Goal: Information Seeking & Learning: Check status

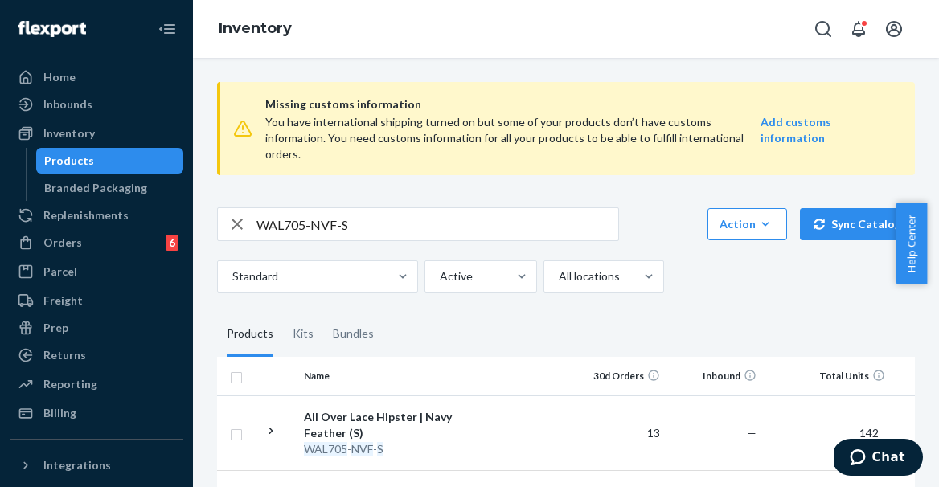
click at [332, 208] on input "WAL705-NVF-S" at bounding box center [438, 224] width 362 height 32
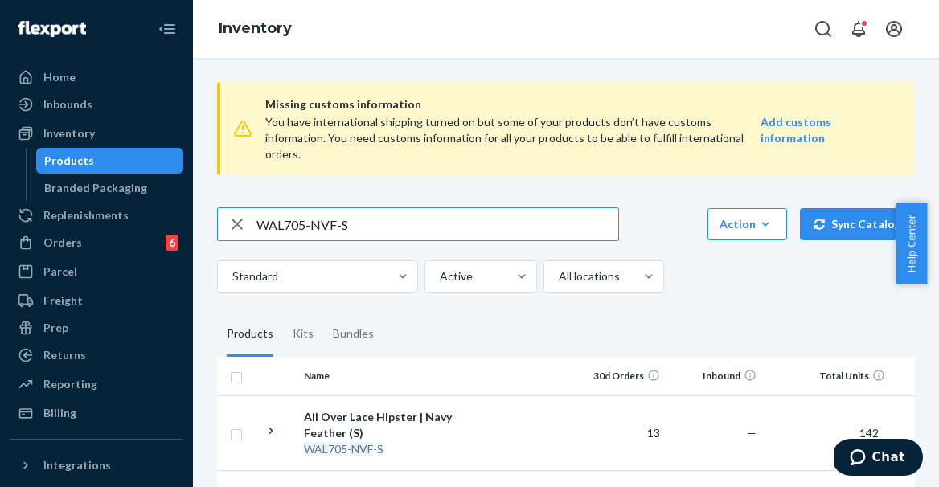
paste input "WAL220-ALB-XL"
type input "WAL220-ALB-XL"
drag, startPoint x: 281, startPoint y: 208, endPoint x: 457, endPoint y: 217, distance: 176.3
click at [457, 217] on input "WAL220-ALB-XL" at bounding box center [438, 224] width 362 height 32
paste input "WAL220-ALB-XL"
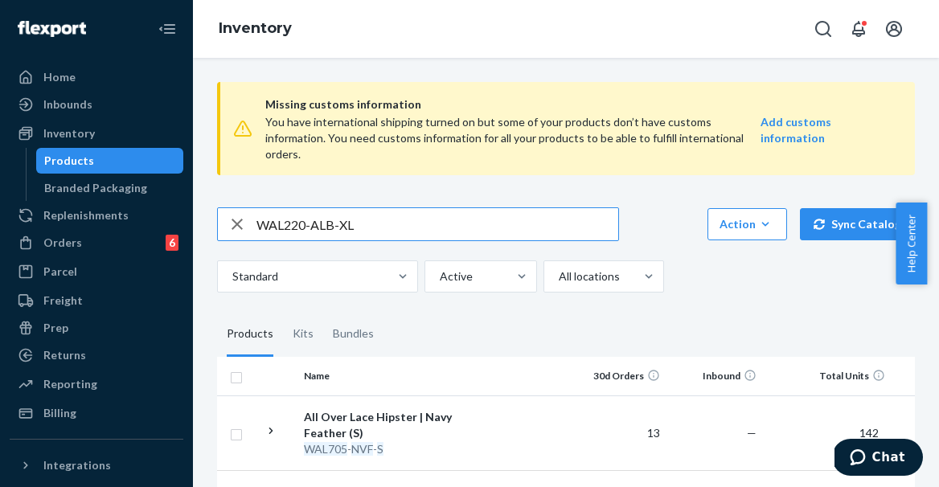
type input "WAL220-ALB-XL"
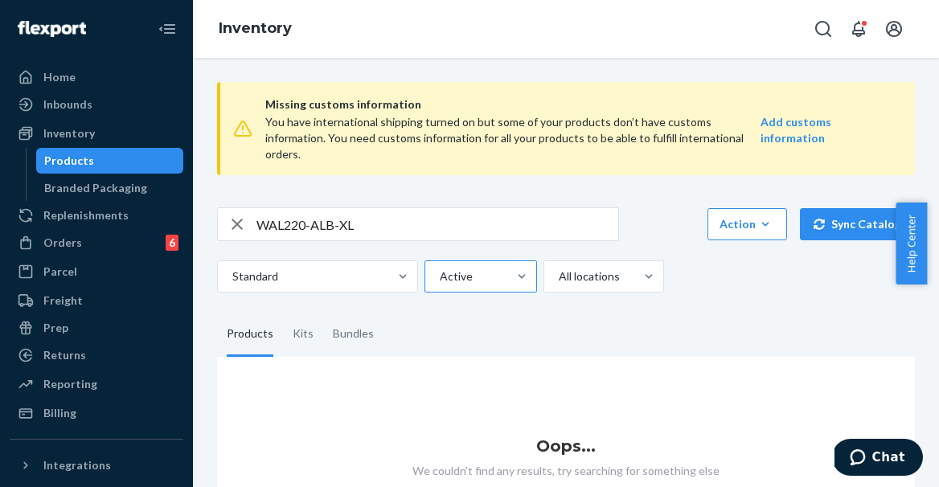
click at [469, 267] on div at bounding box center [479, 276] width 82 height 19
click at [440, 269] on input "Active" at bounding box center [439, 277] width 2 height 16
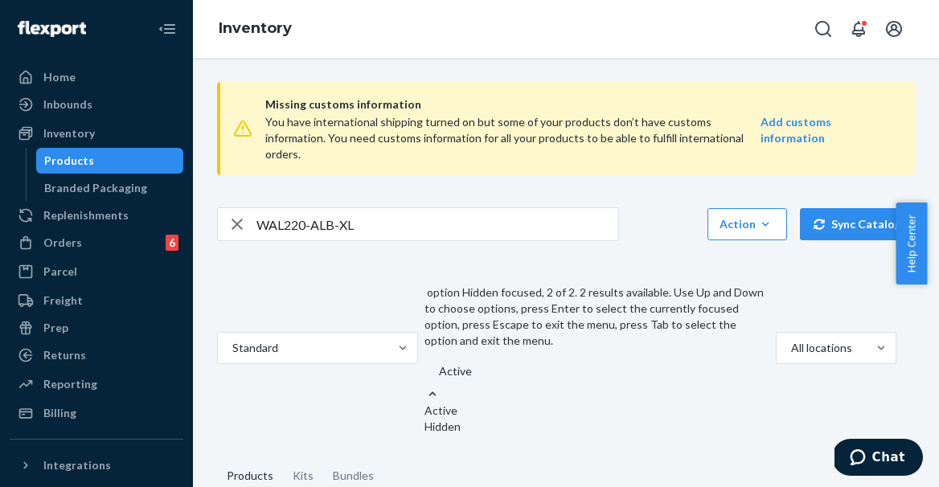
click at [451, 419] on div "Hidden" at bounding box center [597, 427] width 345 height 16
click at [439, 364] on input "option Hidden focused, 2 of 2. 2 results available. Use Up and Down to choose o…" at bounding box center [439, 372] width 2 height 16
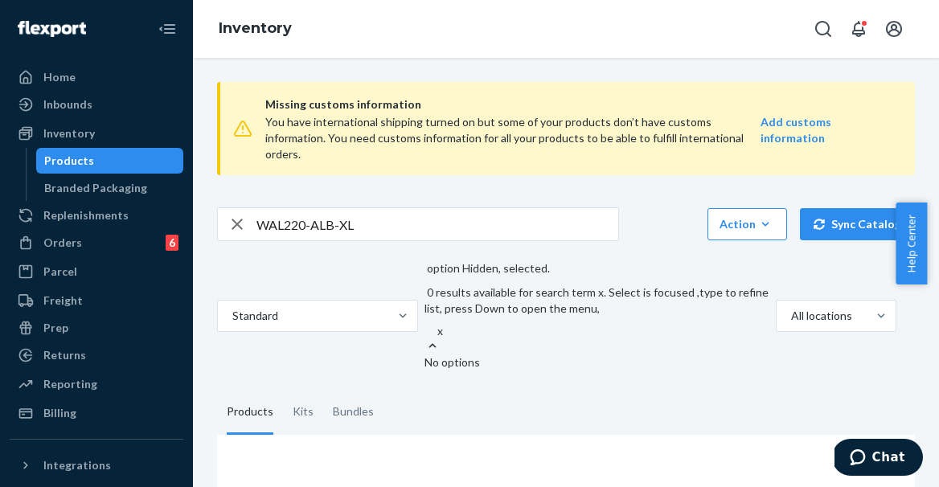
type input "x"
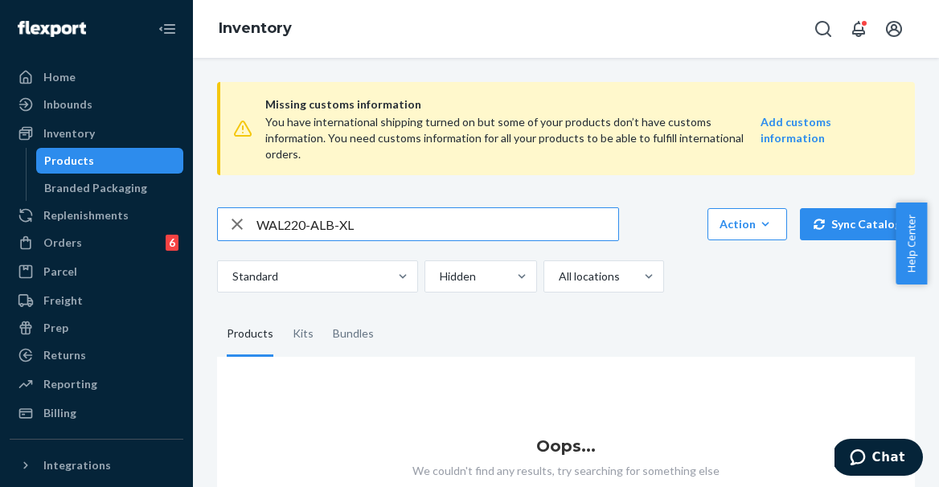
click at [446, 215] on input "WAL220-ALB-XL" at bounding box center [438, 224] width 362 height 32
paste input "WAL705-NVF-"
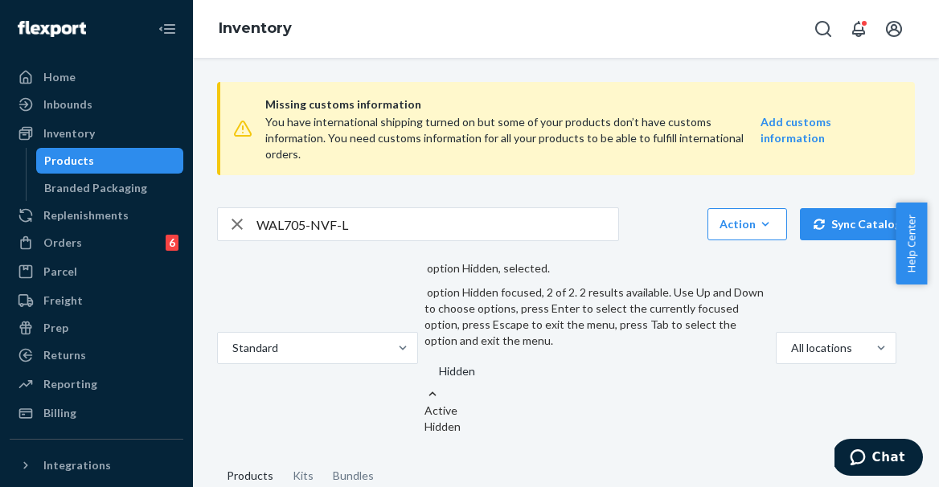
click at [503, 362] on div at bounding box center [610, 371] width 345 height 19
click at [439, 364] on input "option Hidden, selected. option Hidden focused, 2 of 2. 2 results available. Us…" at bounding box center [439, 372] width 2 height 16
click at [479, 403] on div "Active" at bounding box center [597, 411] width 345 height 16
click at [439, 364] on input "option Hidden, selected. option Active focused, 1 of 2. 2 results available. Us…" at bounding box center [439, 372] width 2 height 16
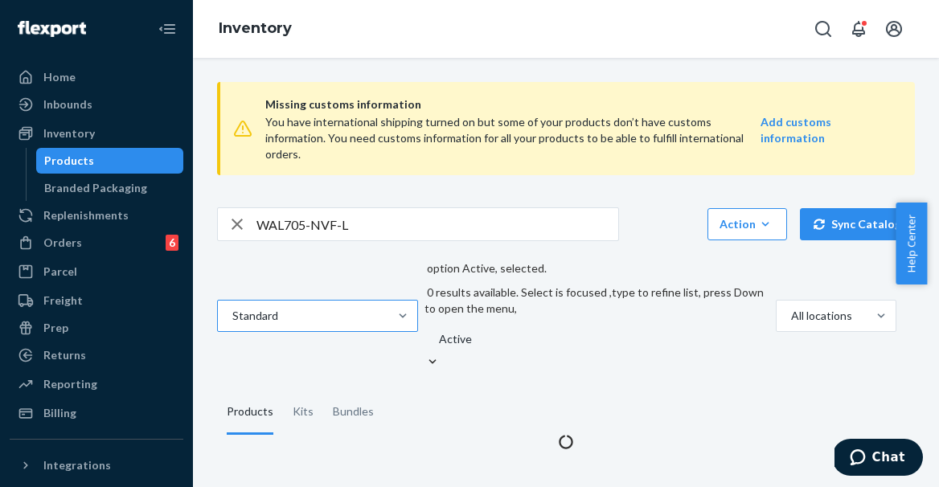
click at [377, 306] on div at bounding box center [316, 315] width 170 height 19
click at [232, 308] on input "Standard" at bounding box center [232, 316] width 2 height 16
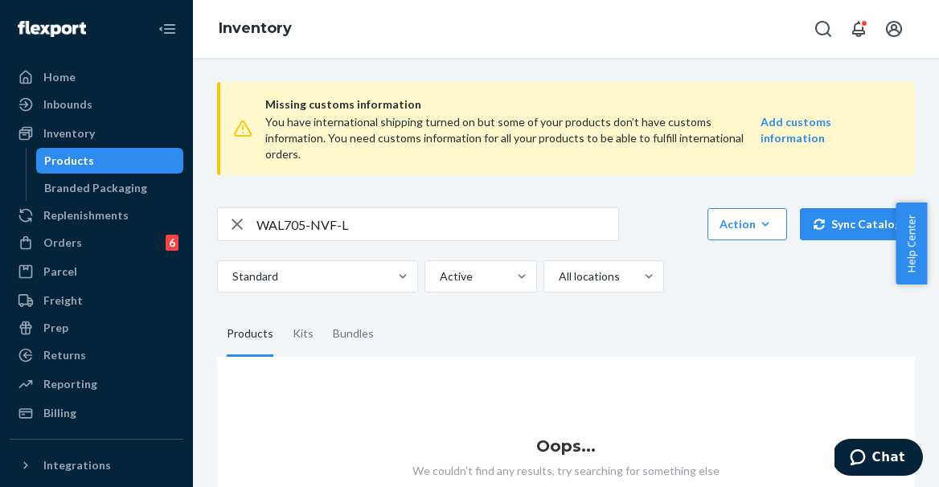
click at [503, 312] on fieldset "Products Kits Bundles" at bounding box center [566, 334] width 698 height 45
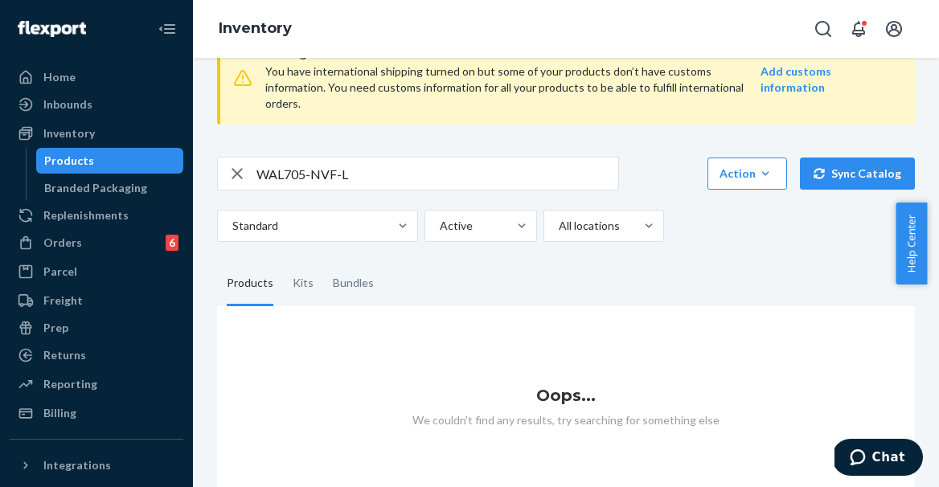
scroll to position [64, 0]
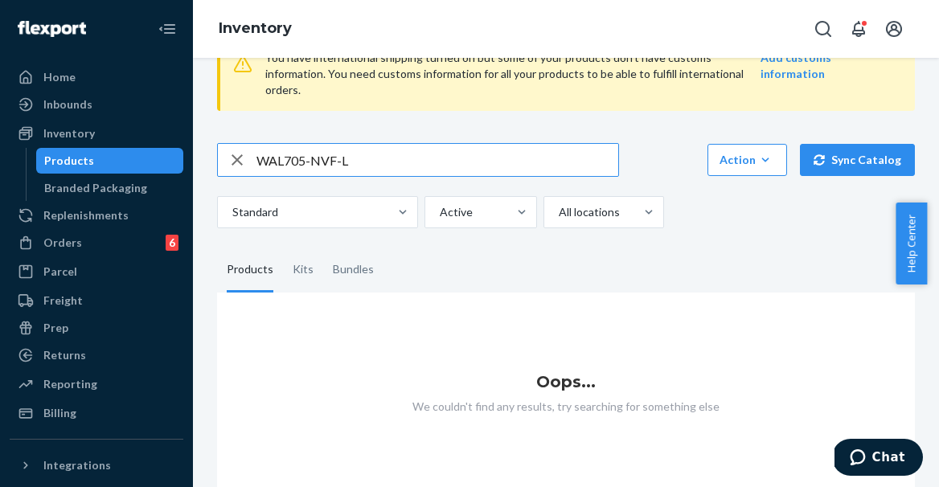
drag, startPoint x: 257, startPoint y: 146, endPoint x: 230, endPoint y: 147, distance: 27.4
click at [230, 147] on div "WAL705-NVF-L" at bounding box center [418, 160] width 401 height 32
click at [260, 145] on input "WAL705-NVF-L" at bounding box center [438, 160] width 362 height 32
type input "WAL705-NVF-L"
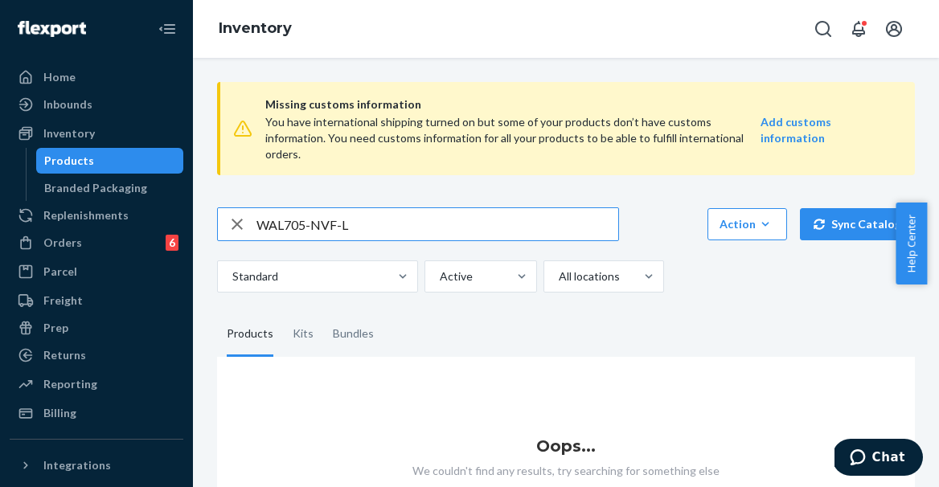
drag, startPoint x: 369, startPoint y: 203, endPoint x: 253, endPoint y: 206, distance: 116.7
click at [253, 208] on div "WAL705-NVF-L" at bounding box center [418, 224] width 401 height 32
click at [133, 150] on div "Products" at bounding box center [110, 161] width 145 height 23
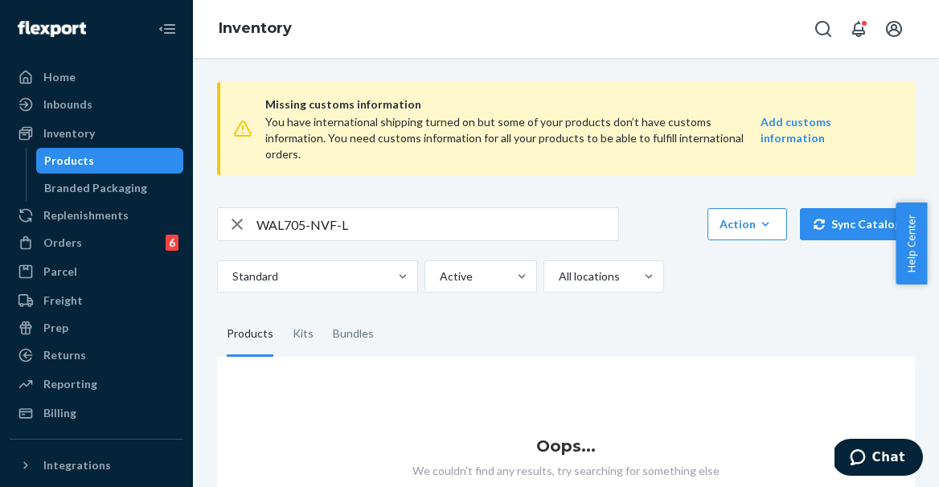
click at [113, 165] on div "Products" at bounding box center [110, 161] width 145 height 23
click at [362, 213] on input "WAL705-NVF-L" at bounding box center [438, 224] width 362 height 32
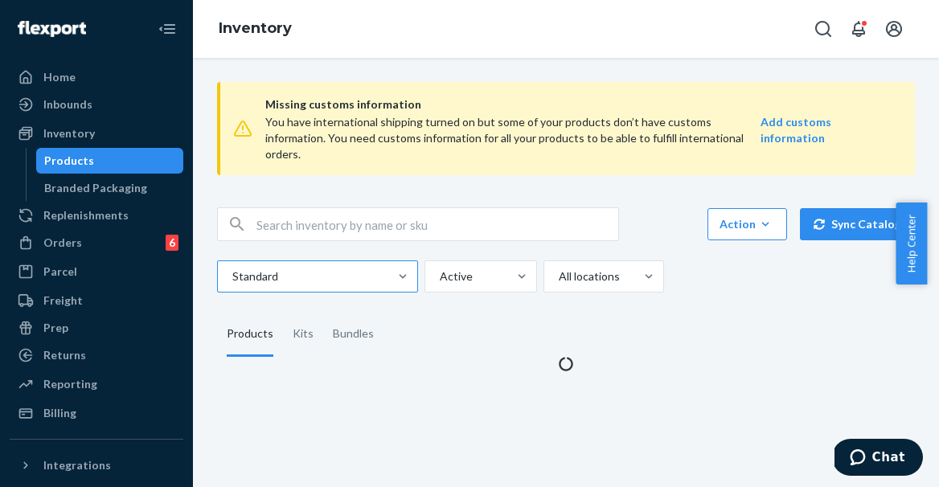
click at [339, 267] on div at bounding box center [316, 276] width 170 height 19
click at [232, 269] on input "Standard" at bounding box center [232, 277] width 2 height 16
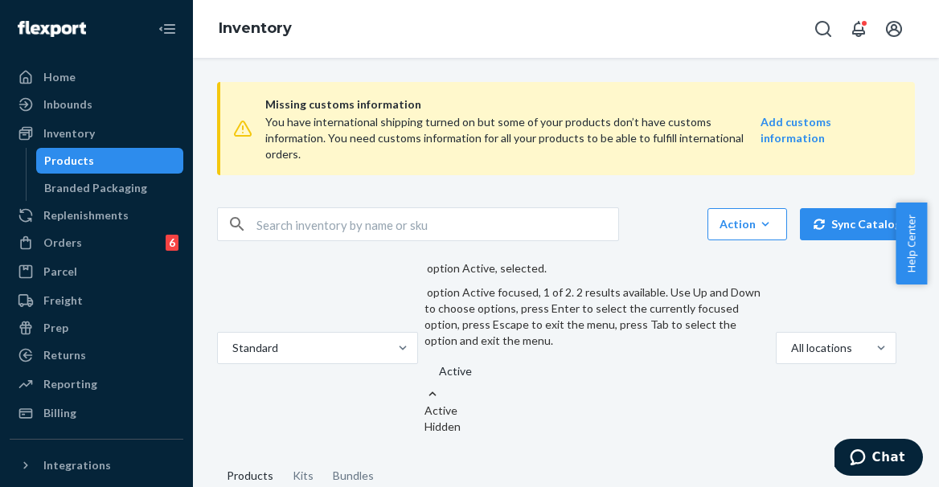
click at [497, 362] on div at bounding box center [610, 371] width 345 height 19
click at [439, 364] on input "option Active, selected. option Active focused, 1 of 2. 2 results available. Us…" at bounding box center [439, 372] width 2 height 16
click at [790, 339] on div at bounding box center [835, 348] width 90 height 19
click at [790, 340] on input "All locations" at bounding box center [791, 348] width 2 height 16
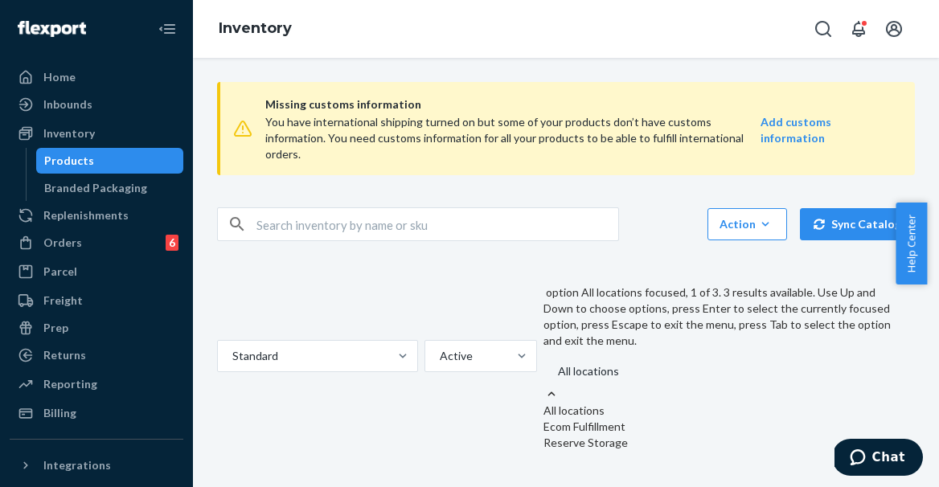
click at [720, 261] on div "Standard Active option All locations focused, 1 of 3. 3 results available. Use …" at bounding box center [560, 356] width 686 height 191
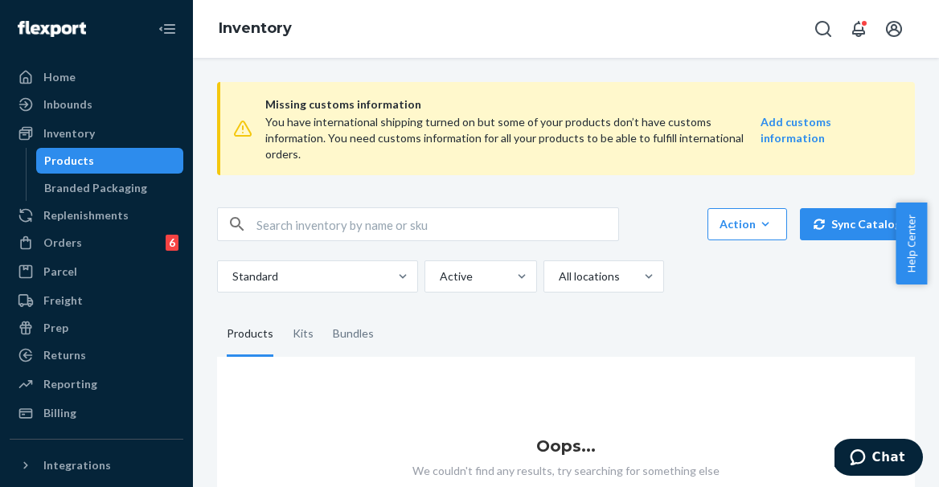
click at [516, 277] on div "Missing customs information You have international shipping turned on but some …" at bounding box center [566, 318] width 722 height 499
click at [511, 271] on div at bounding box center [521, 276] width 29 height 31
click at [440, 271] on input "Active" at bounding box center [439, 277] width 2 height 16
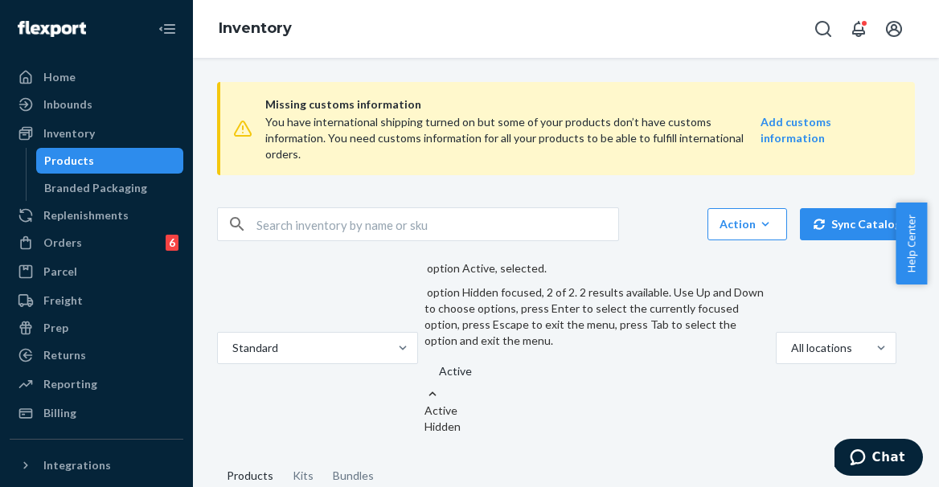
click at [500, 419] on div "Hidden" at bounding box center [597, 427] width 345 height 16
click at [439, 364] on input "option Active, selected. option Hidden focused, 2 of 2. 2 results available. Us…" at bounding box center [439, 372] width 2 height 16
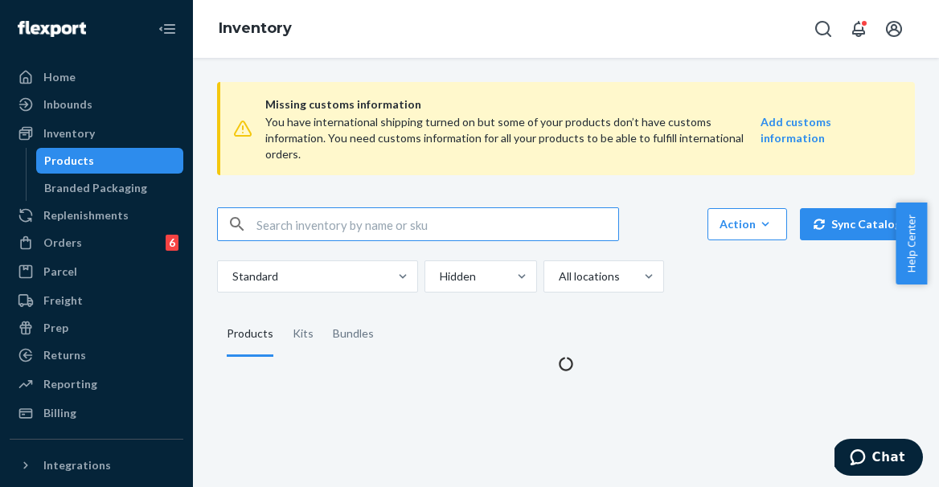
click at [481, 222] on input "text" at bounding box center [438, 224] width 362 height 32
paste input "WAL705-NVF-L"
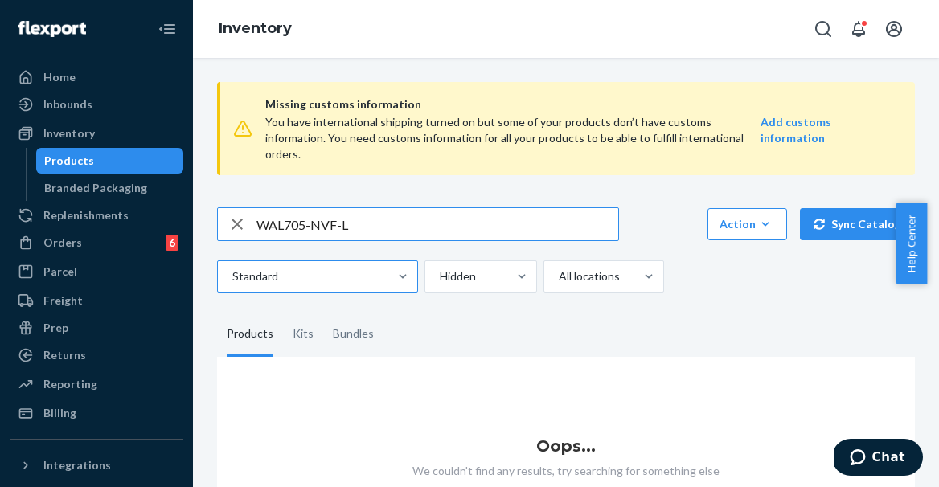
paste input "All Over Lace Hipster | Navy Feather"
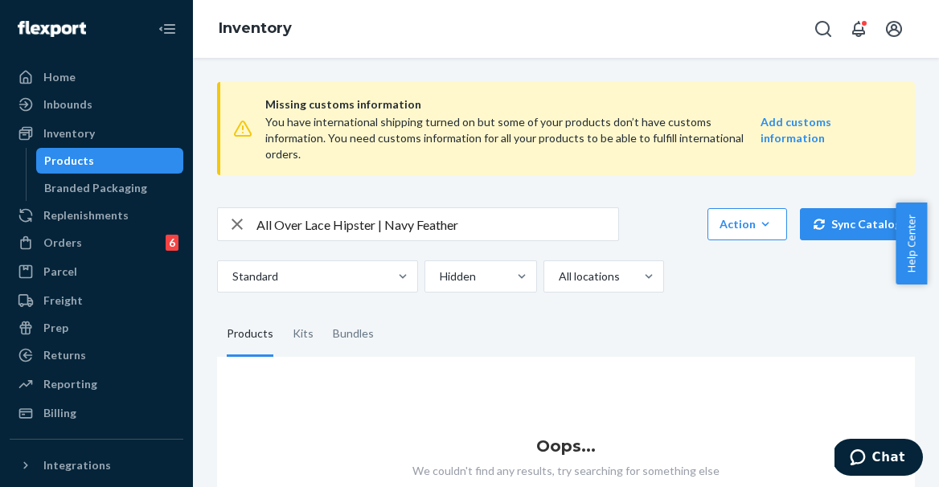
click at [415, 210] on input "All Over Lace Hipster | Navy Feather" at bounding box center [438, 224] width 362 height 32
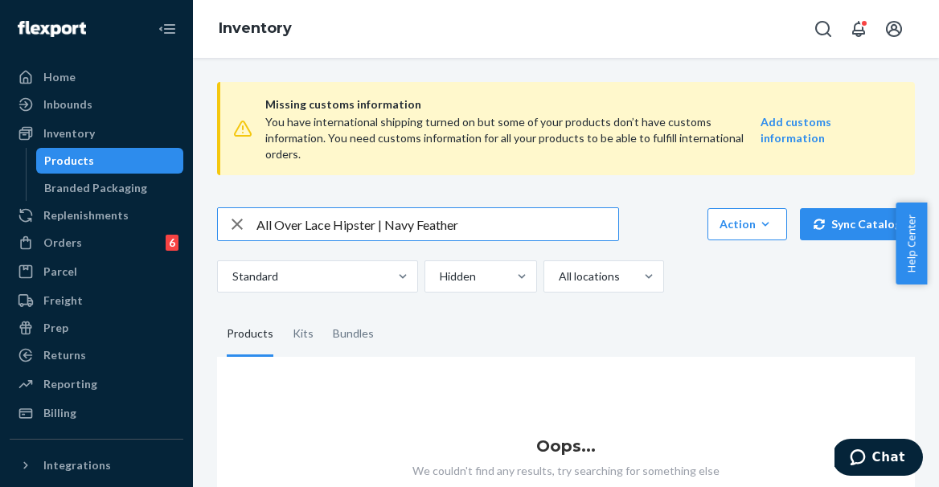
paste input "WAL220-ALB-XL"
type input "WAL220-ALB-XL"
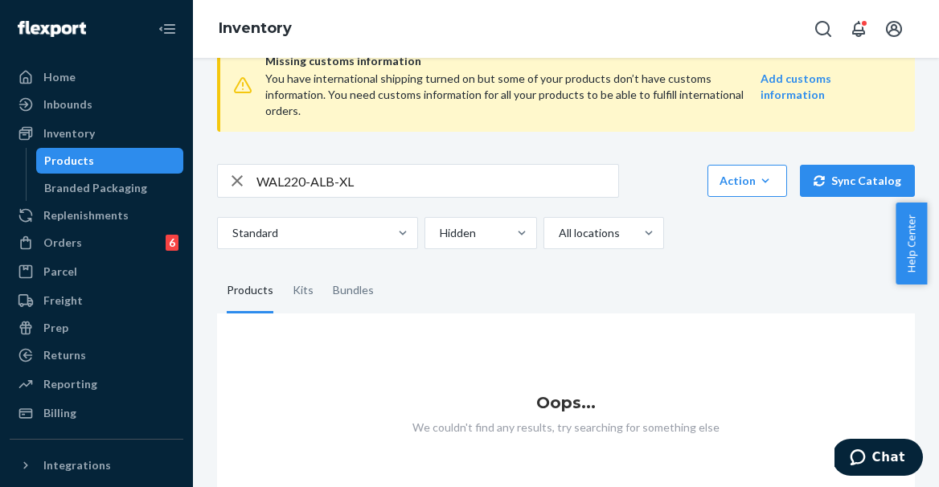
scroll to position [64, 0]
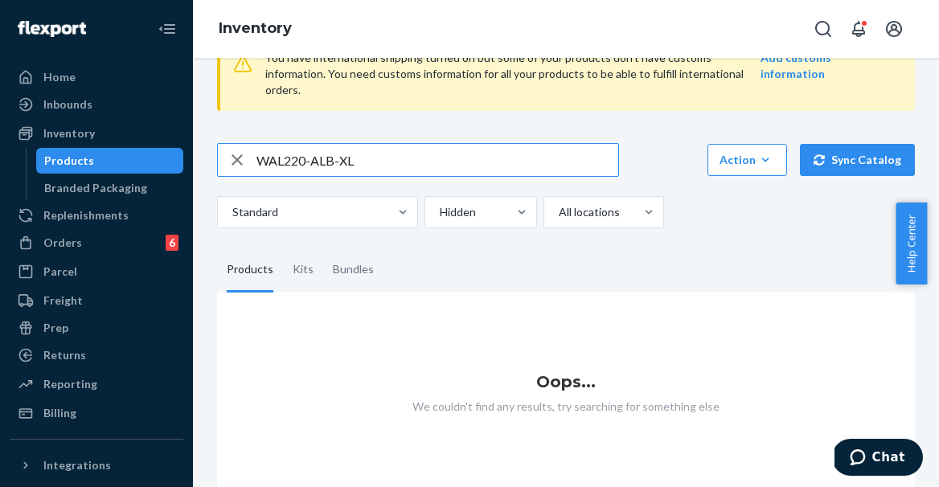
click at [351, 146] on input "WAL220-ALB-XL" at bounding box center [438, 160] width 362 height 32
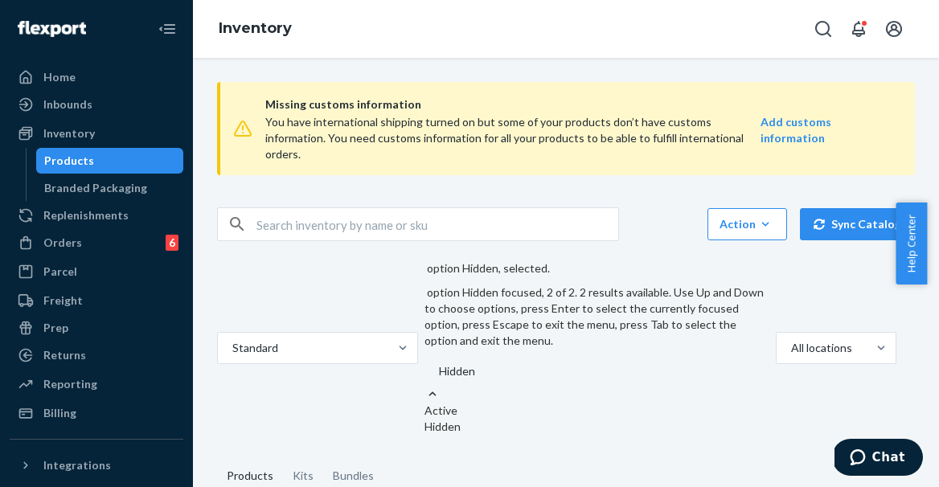
click at [463, 362] on div at bounding box center [610, 371] width 345 height 19
click at [439, 364] on input "option Hidden, selected. option Hidden focused, 2 of 2. 2 results available. Us…" at bounding box center [439, 372] width 2 height 16
click at [462, 403] on div "Active" at bounding box center [597, 411] width 345 height 16
click at [439, 364] on input "option Hidden, selected. option Active focused, 1 of 2. 2 results available. Us…" at bounding box center [439, 372] width 2 height 16
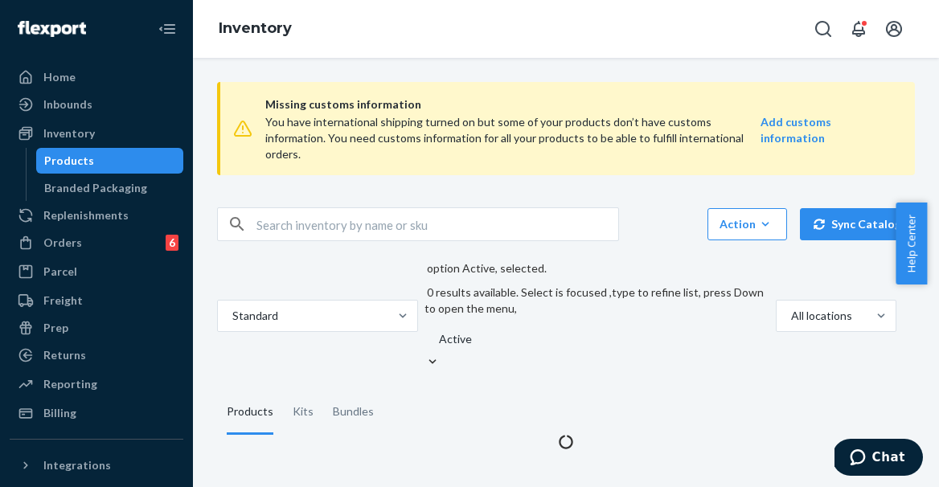
click at [454, 230] on div "Action Create product Create kit or bundle Bulk create products Bulk update pro…" at bounding box center [566, 288] width 698 height 163
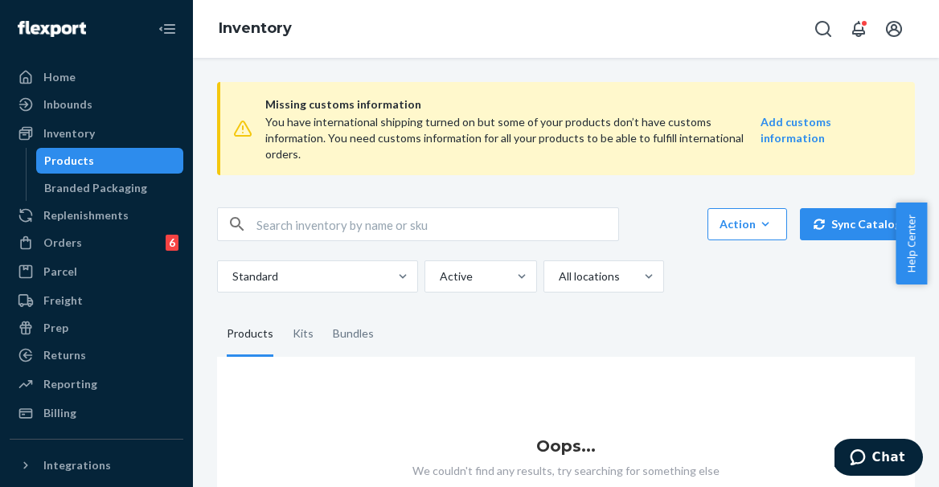
click at [452, 208] on input "text" at bounding box center [438, 224] width 362 height 32
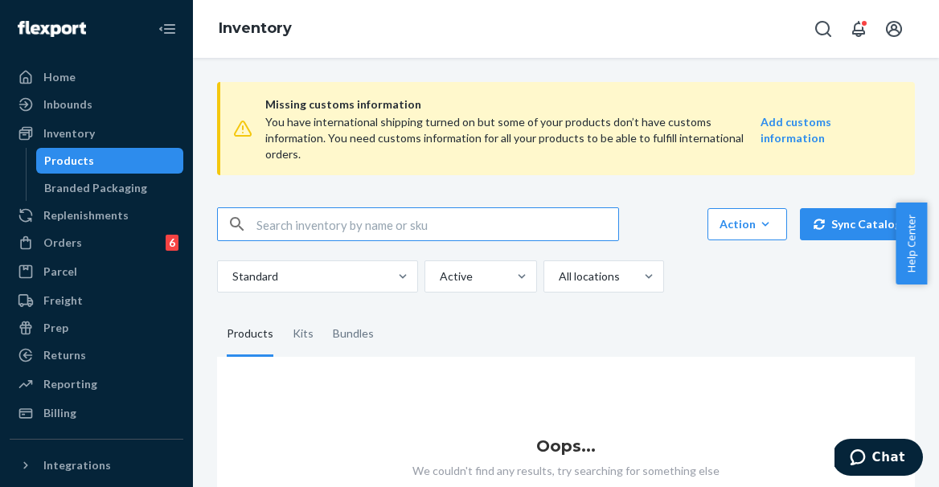
paste input "WAL220-ALB-XL"
type input "WAL220-ALB-XL"
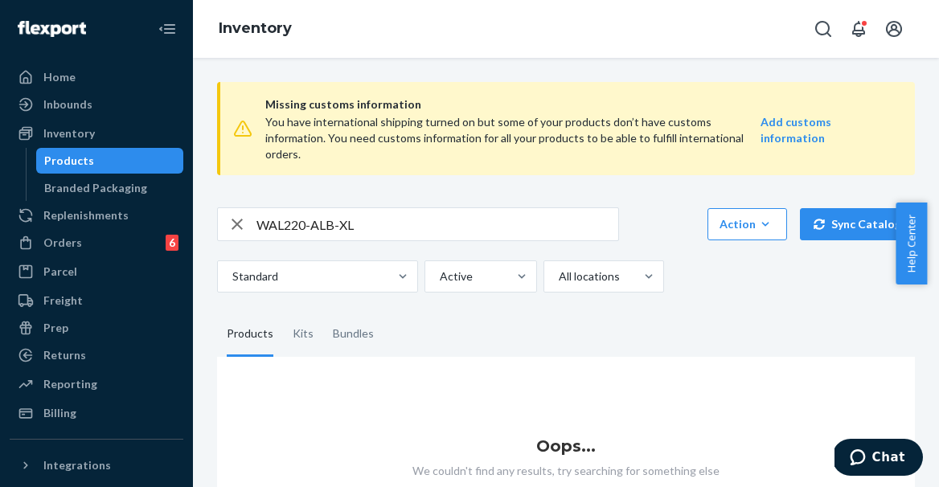
click at [440, 208] on input "WAL220-ALB-XL" at bounding box center [438, 224] width 362 height 32
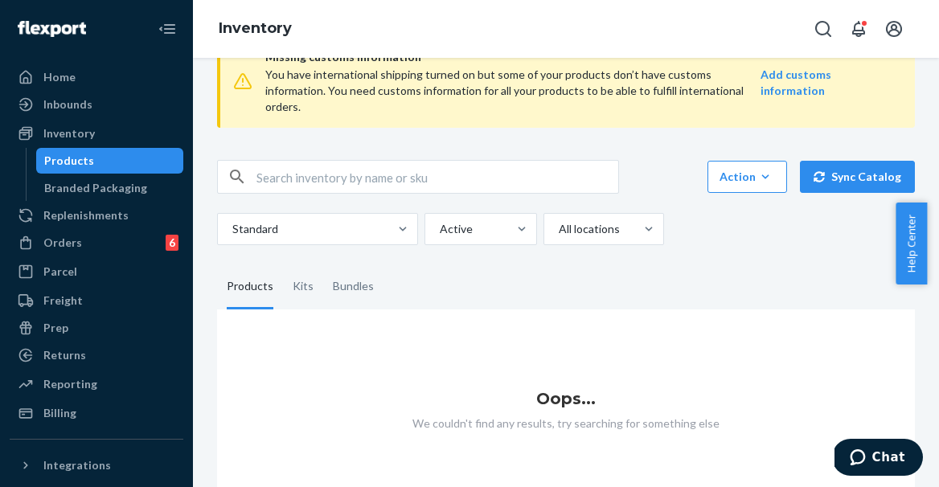
scroll to position [64, 0]
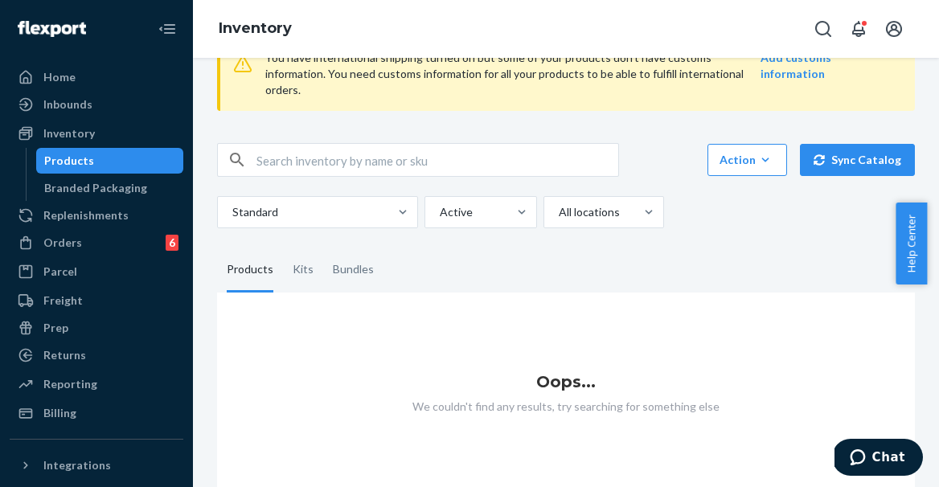
click at [125, 156] on div "Products" at bounding box center [110, 161] width 145 height 23
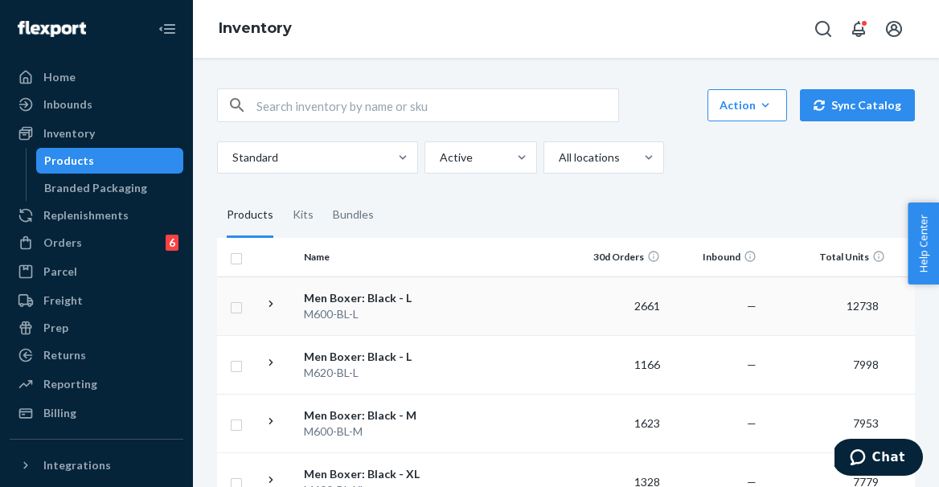
click at [455, 301] on div "Men Boxer: Black - L" at bounding box center [388, 298] width 168 height 16
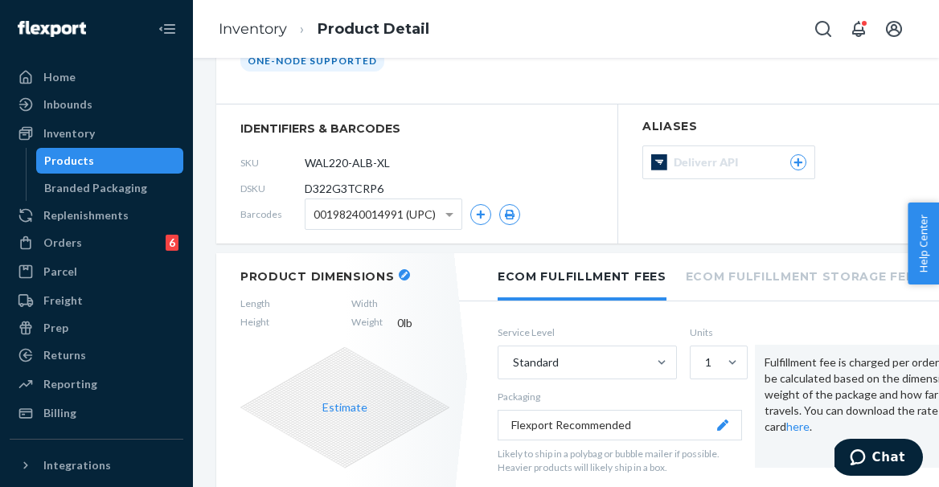
scroll to position [108, 1]
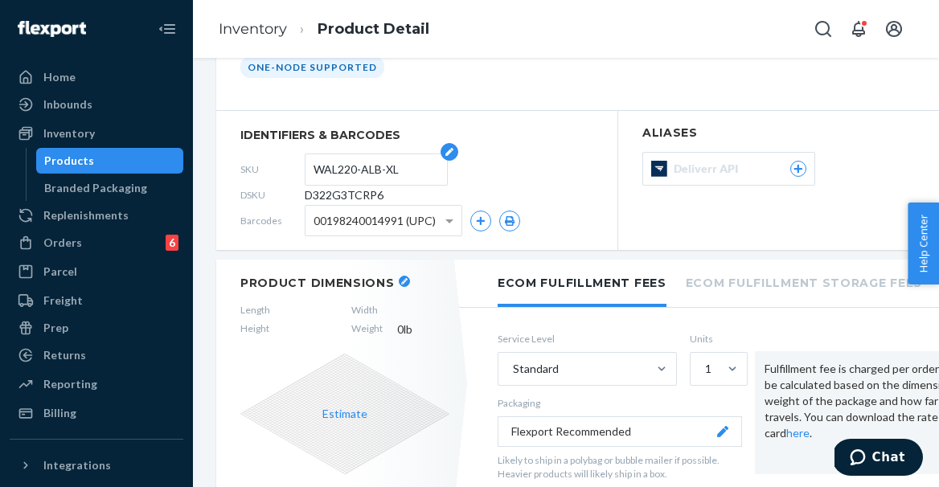
click at [378, 166] on input "WAL220-ALB-XL" at bounding box center [376, 169] width 125 height 31
click at [80, 170] on div "Products" at bounding box center [110, 161] width 145 height 23
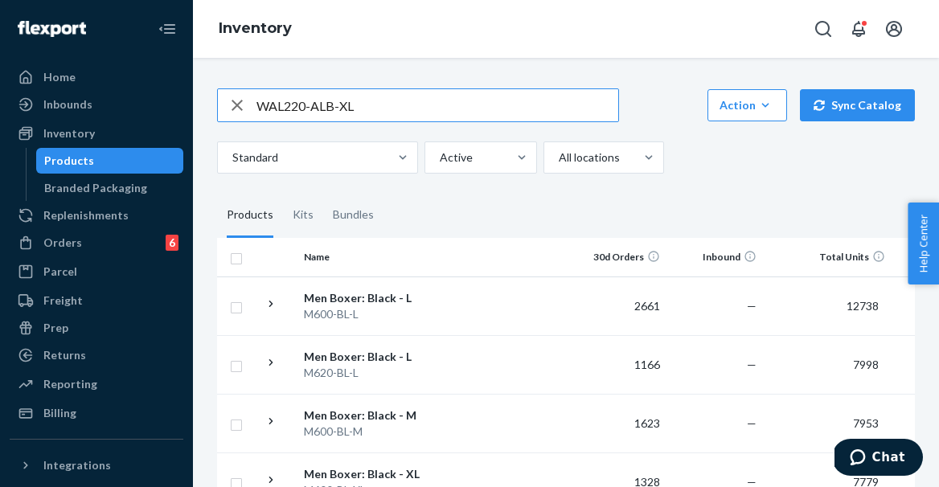
type input "WAL220-ALB-XL"
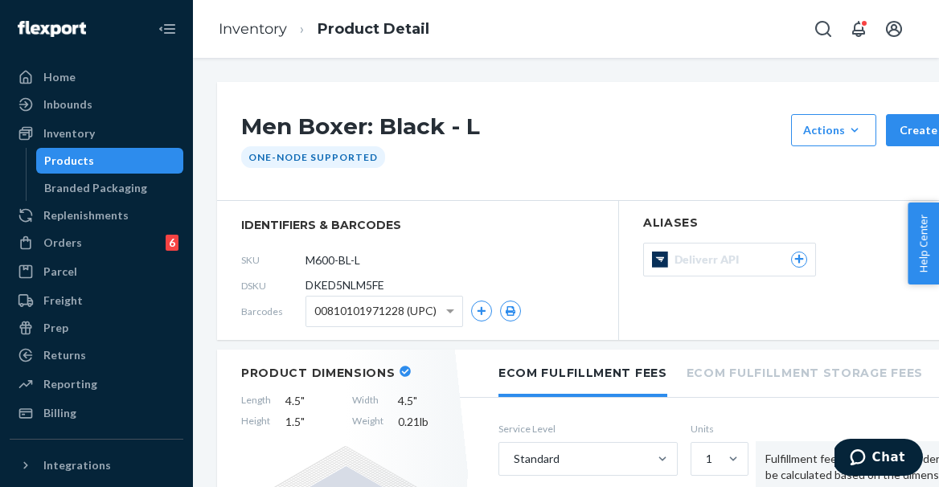
click at [101, 162] on div "Products" at bounding box center [110, 161] width 145 height 23
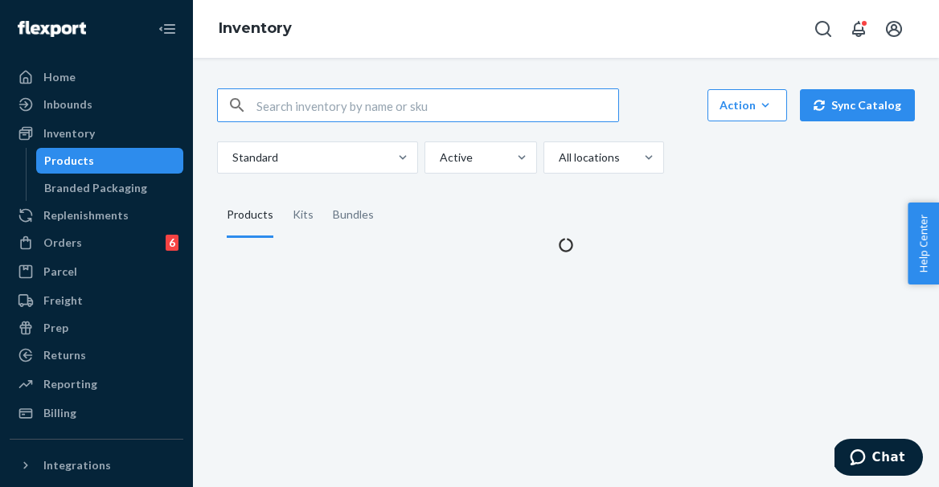
click at [495, 104] on input "text" at bounding box center [438, 105] width 362 height 32
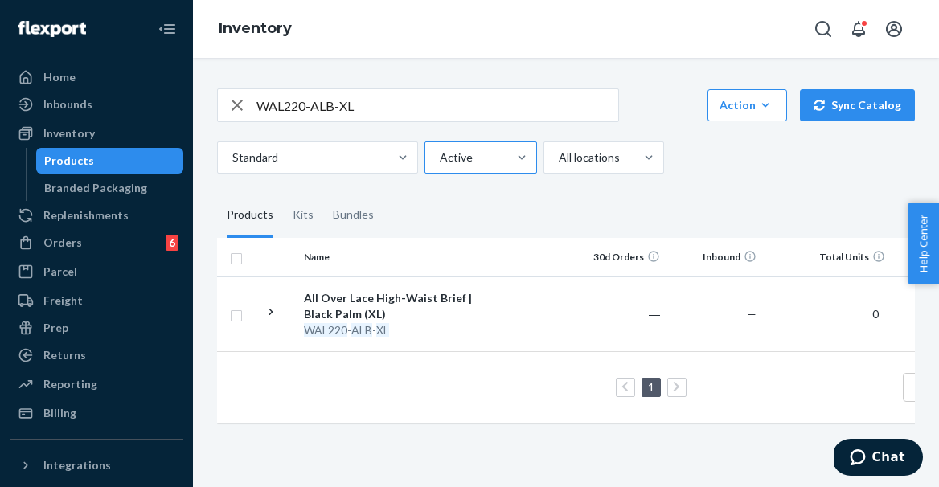
click at [482, 150] on div at bounding box center [479, 157] width 82 height 19
click at [440, 150] on input "Active" at bounding box center [439, 158] width 2 height 16
click at [470, 228] on div "Hidden" at bounding box center [481, 228] width 106 height 32
click at [440, 166] on input "option Hidden focused, 2 of 2. 2 results available. Use Up and Down to choose o…" at bounding box center [439, 158] width 2 height 16
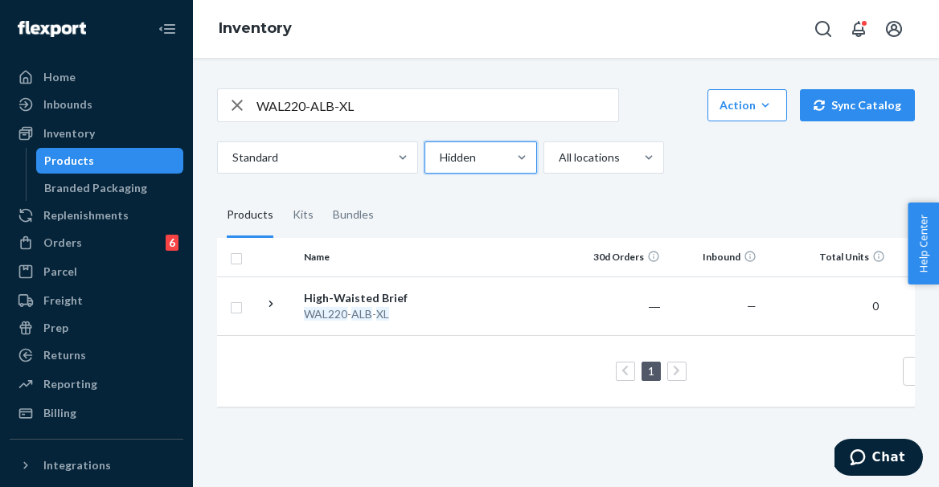
click at [496, 156] on div at bounding box center [479, 157] width 82 height 19
click at [440, 156] on input "option Hidden, selected. 0 results available. Select is focused ,type to refine…" at bounding box center [439, 158] width 2 height 16
click at [486, 191] on div "Active" at bounding box center [481, 196] width 106 height 32
click at [440, 166] on input "option Hidden, selected. option Active focused, 0 of 2. 2 results available. Us…" at bounding box center [439, 158] width 2 height 16
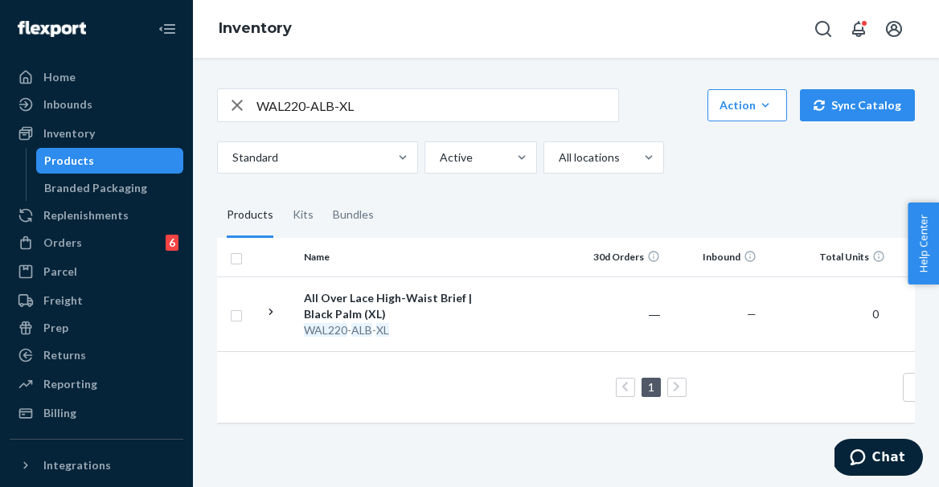
click at [409, 79] on div "WAL220-ALB-XL Action Create product Create kit or bundle Bulk create products B…" at bounding box center [566, 254] width 722 height 370
click at [408, 97] on input "WAL220-ALB-XL" at bounding box center [438, 105] width 362 height 32
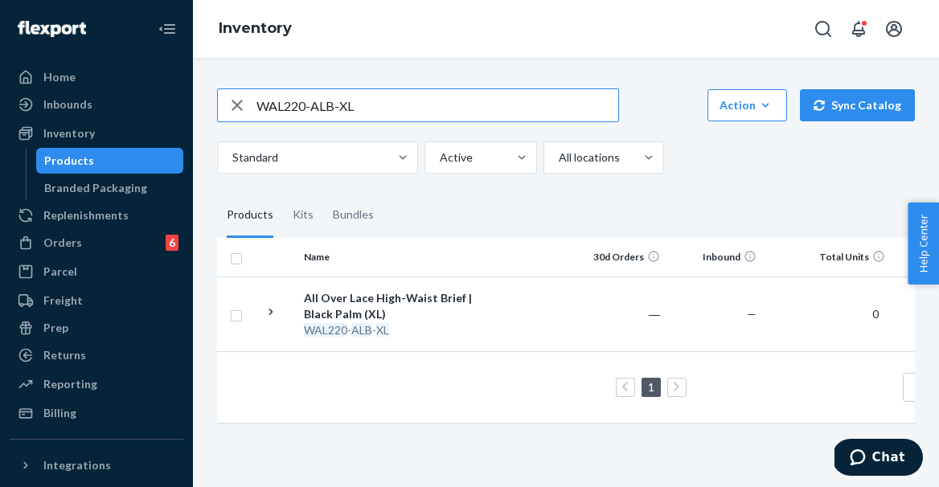
paste input "PEF-"
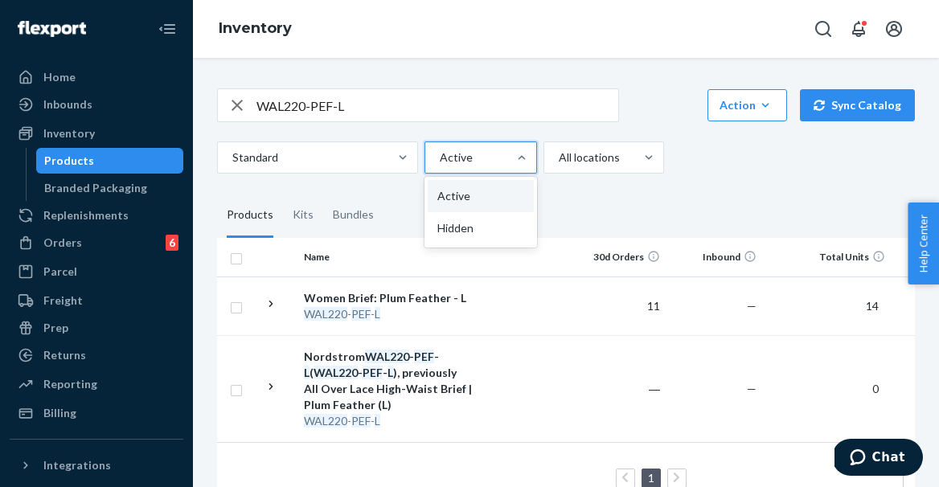
click at [486, 154] on div at bounding box center [479, 157] width 82 height 19
click at [440, 154] on input "option Active, selected. option Active focused, 1 of 2. 2 results available. Us…" at bounding box center [439, 158] width 2 height 16
click at [470, 226] on div "Hidden" at bounding box center [481, 228] width 106 height 32
click at [440, 166] on input "option Active, selected. option Hidden focused, 2 of 2. 2 results available. Us…" at bounding box center [439, 158] width 2 height 16
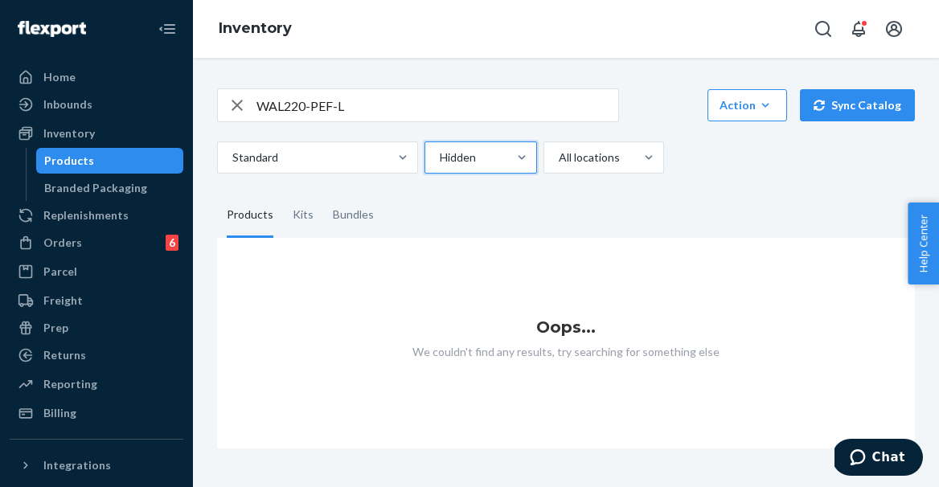
click at [493, 167] on div "Hidden" at bounding box center [466, 157] width 82 height 29
click at [440, 166] on input "option Hidden, selected. 0 results available. Select is focused ,type to refine…" at bounding box center [439, 158] width 2 height 16
click at [487, 191] on div "Active" at bounding box center [481, 196] width 106 height 32
click at [440, 166] on input "option Hidden, selected. option Active focused, 1 of 2. 2 results available. Us…" at bounding box center [439, 158] width 2 height 16
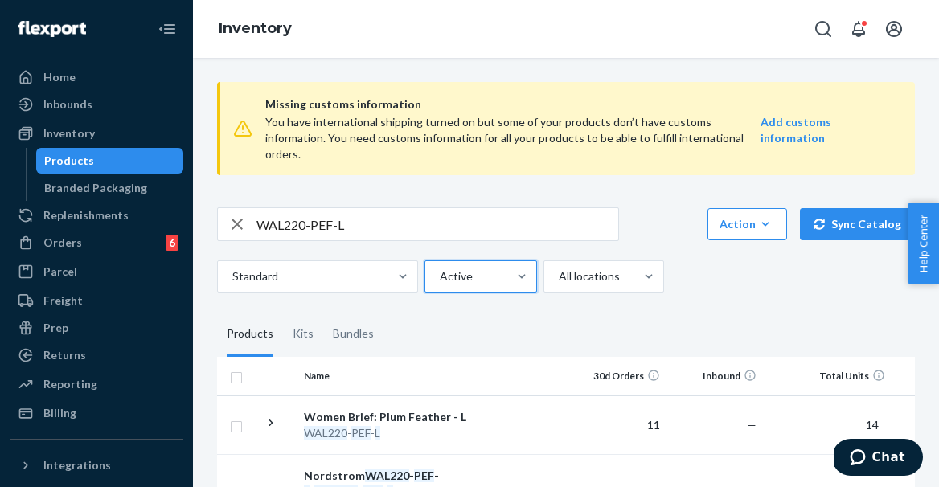
click at [353, 208] on input "WAL220-PEF-L" at bounding box center [438, 224] width 362 height 32
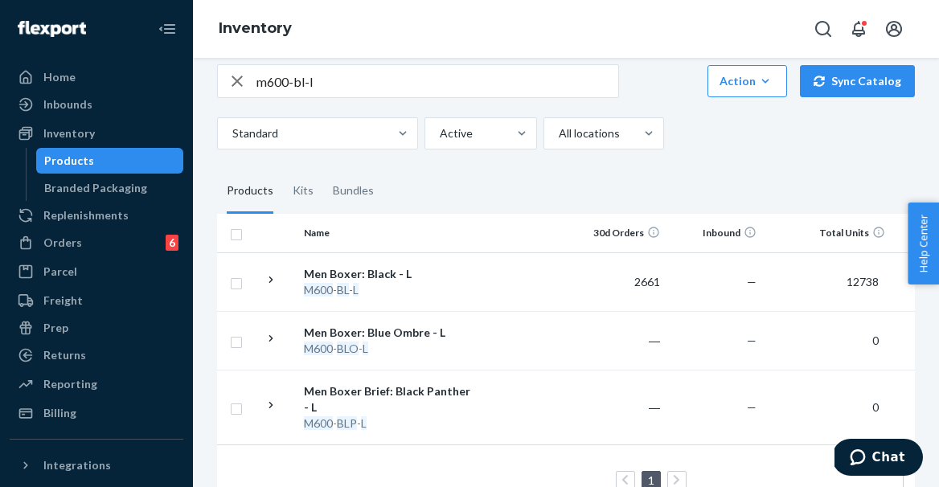
click at [342, 65] on input "m600-bl-l" at bounding box center [438, 81] width 362 height 32
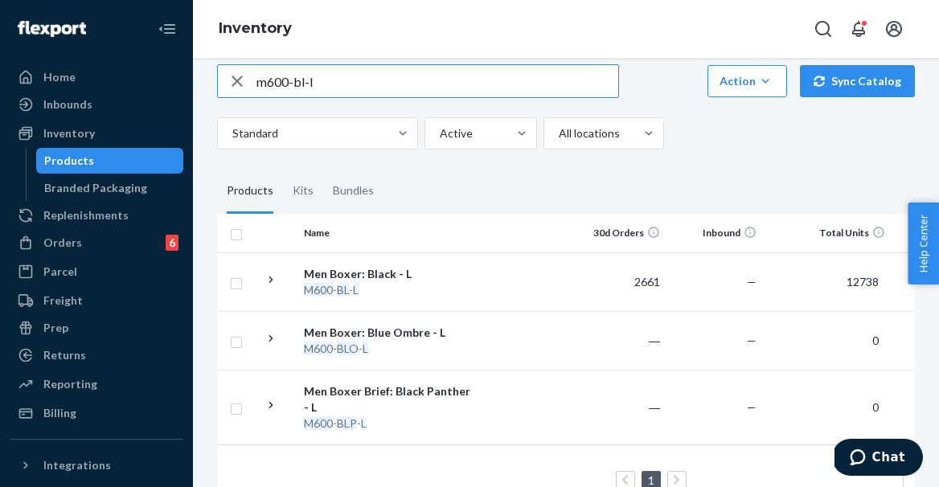
paste input "46503212351733""
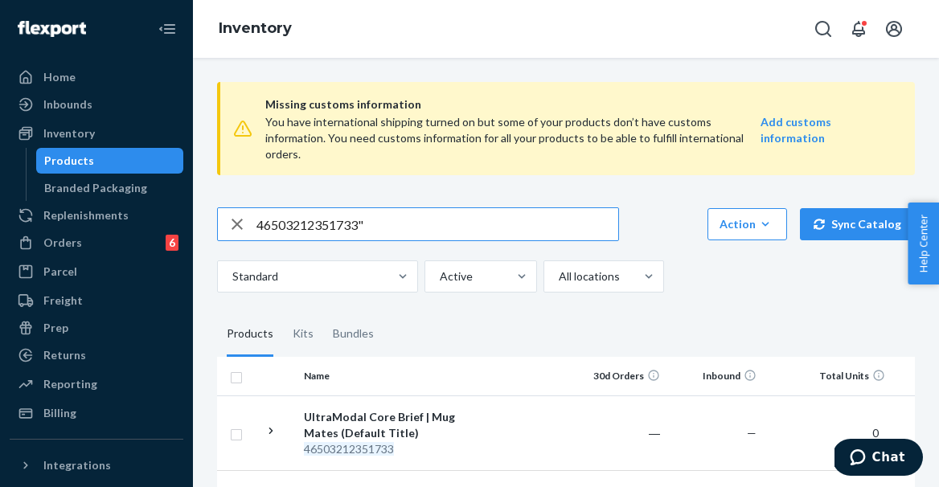
click at [380, 213] on input "46503212351733"" at bounding box center [438, 224] width 362 height 32
click at [355, 208] on input "46503212351733" at bounding box center [438, 224] width 362 height 32
paste input """
paste input ""46768528720117"
paste input "W516-PRL-XS"
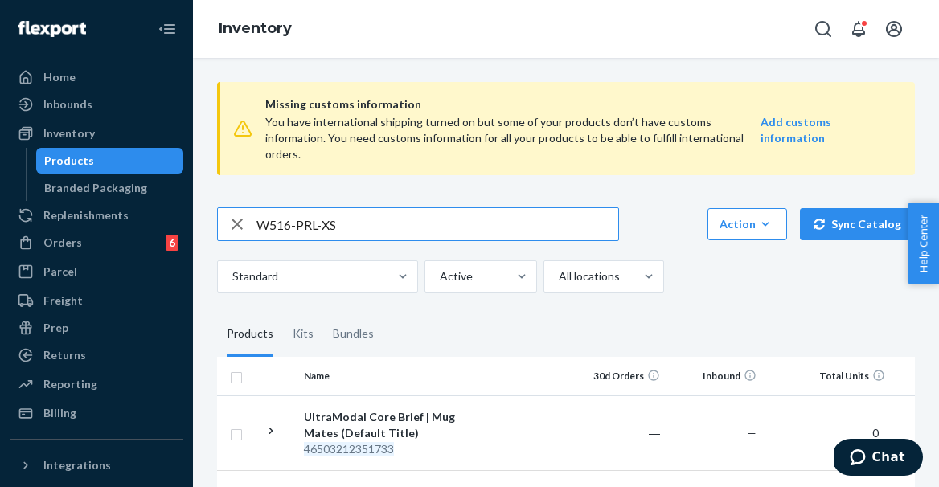
type input "W516-PRL-XS"
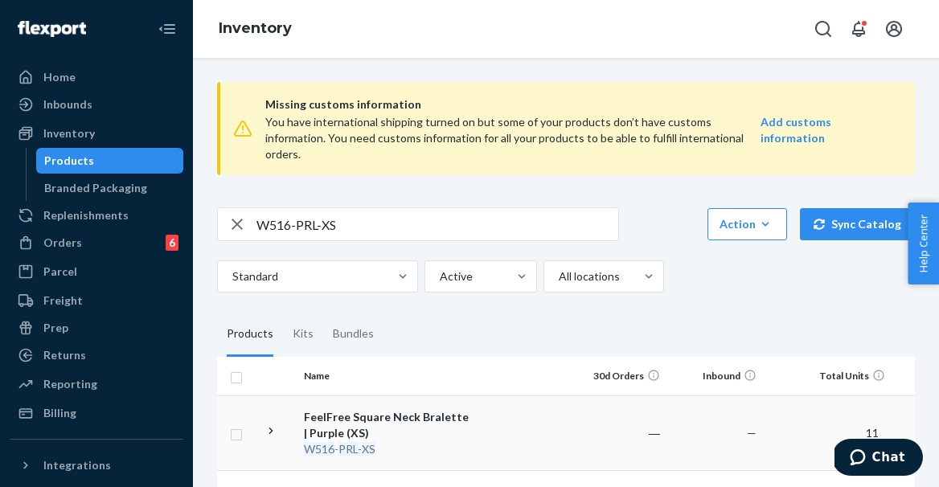
click at [499, 396] on td at bounding box center [525, 433] width 92 height 75
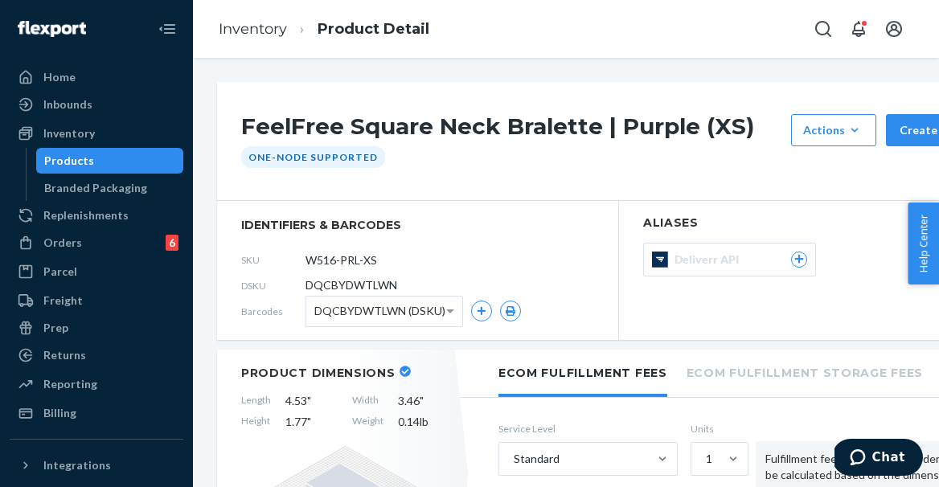
click at [79, 158] on div "Products" at bounding box center [69, 161] width 50 height 16
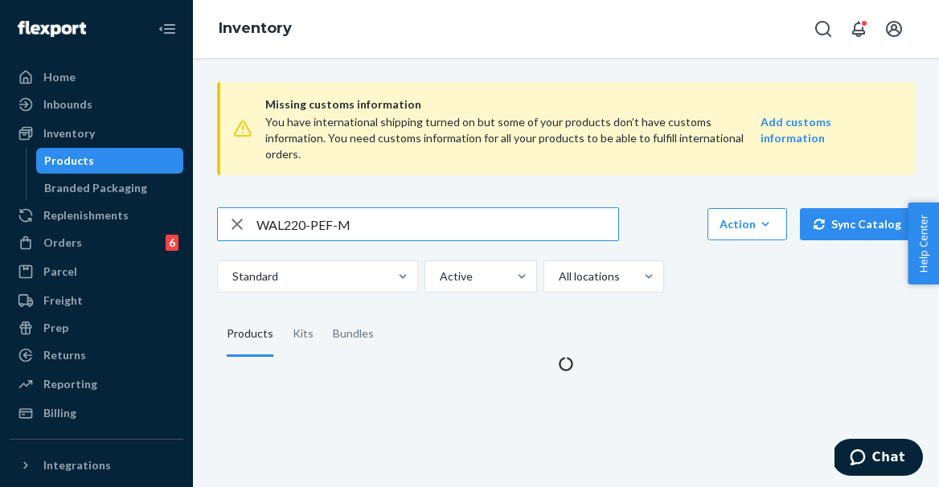
type input "WAL220-PEF-M"
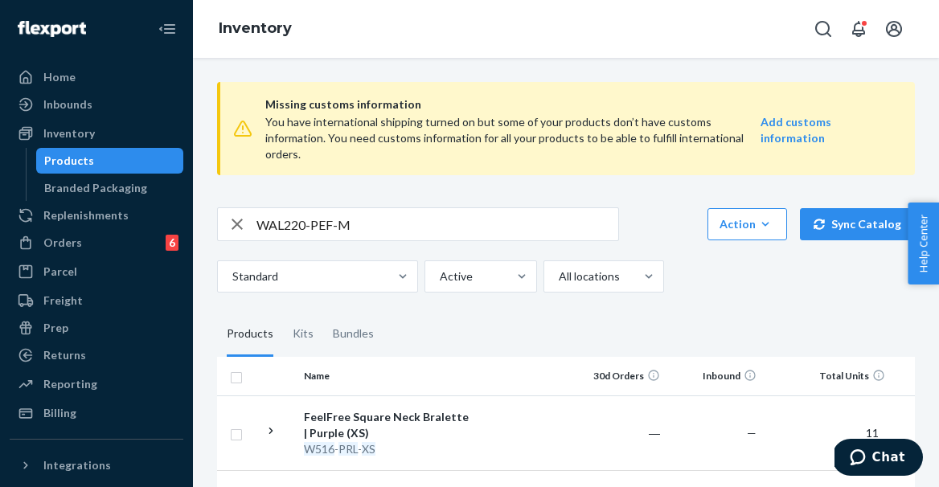
scroll to position [54, 0]
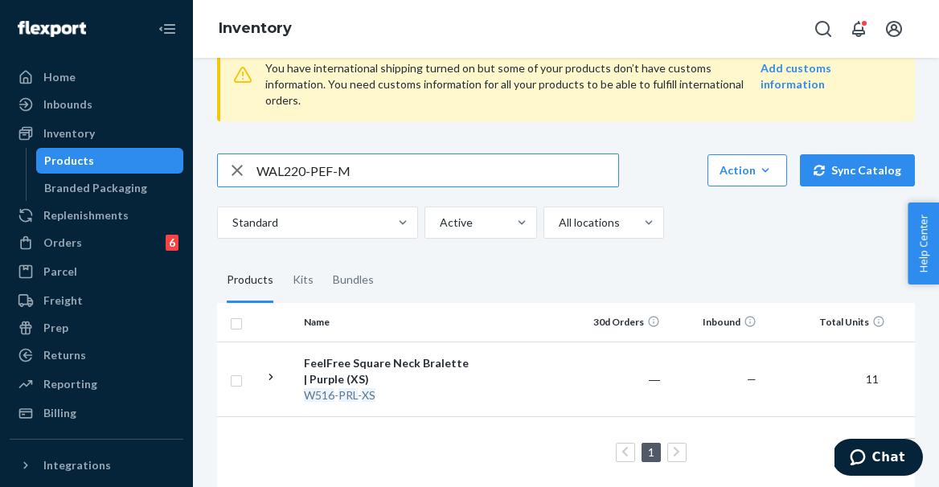
click at [390, 157] on input "WAL220-PEF-M" at bounding box center [438, 170] width 362 height 32
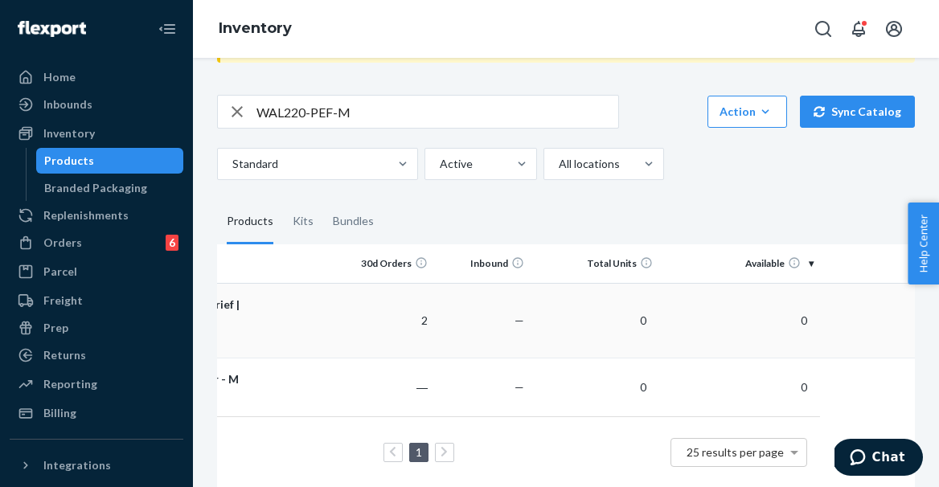
scroll to position [0, 0]
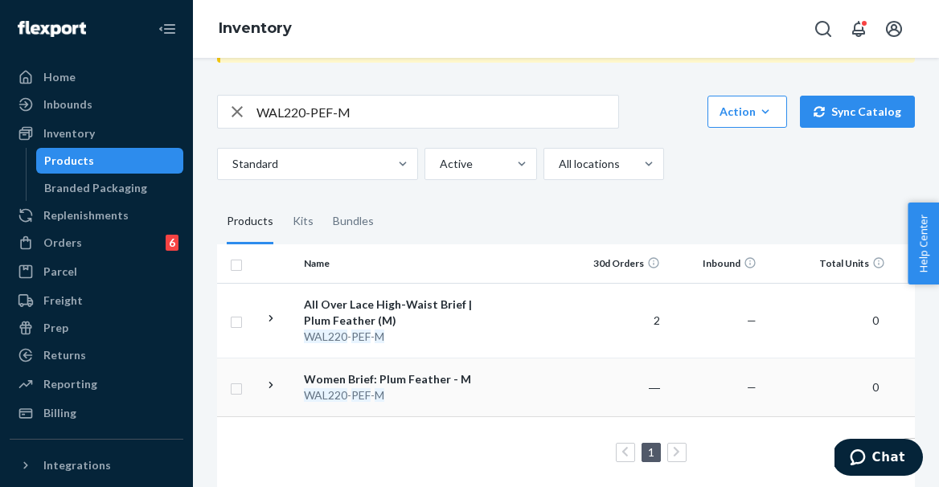
click at [269, 378] on icon at bounding box center [271, 385] width 15 height 15
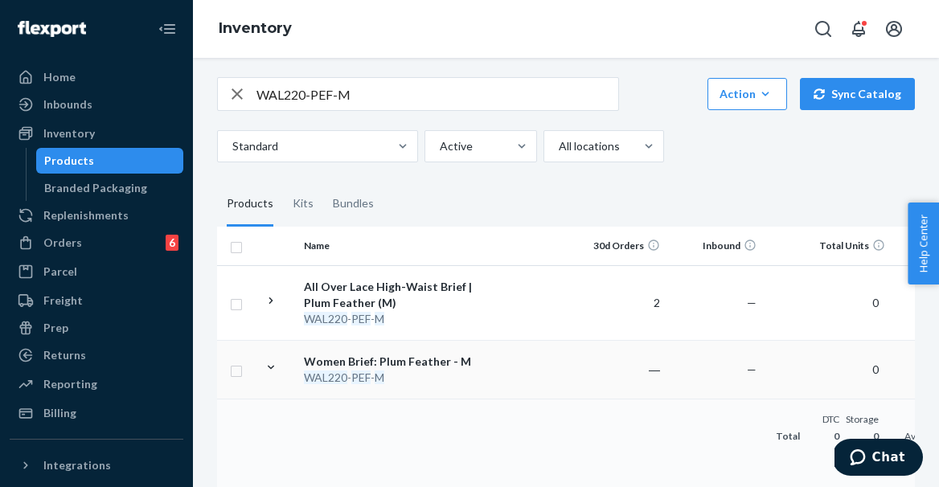
scroll to position [129, 0]
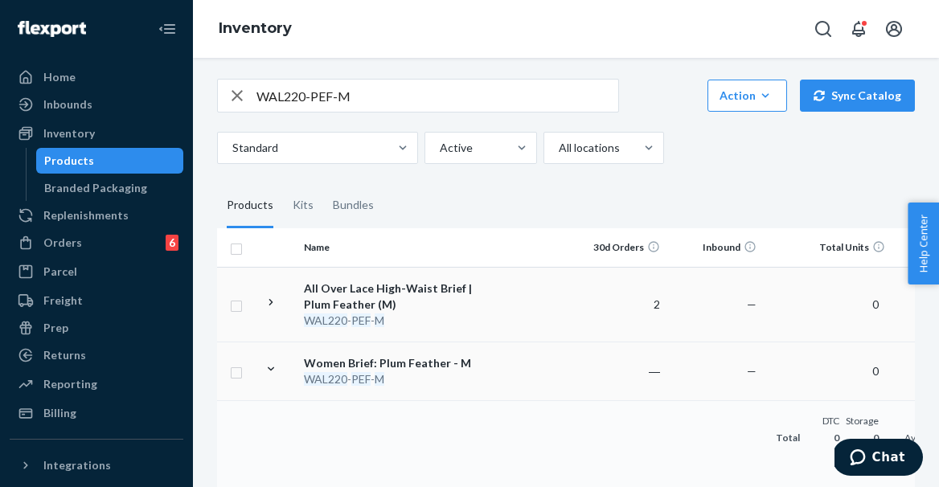
click at [477, 290] on td "All Over Lace High-Waist Brief | Plum Feather (M) WAL220 - PEF - M" at bounding box center [388, 304] width 181 height 75
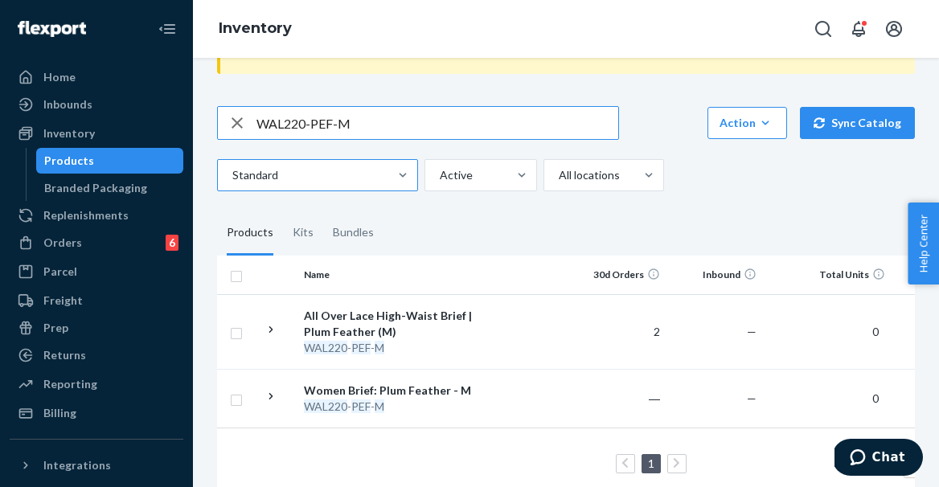
scroll to position [113, 0]
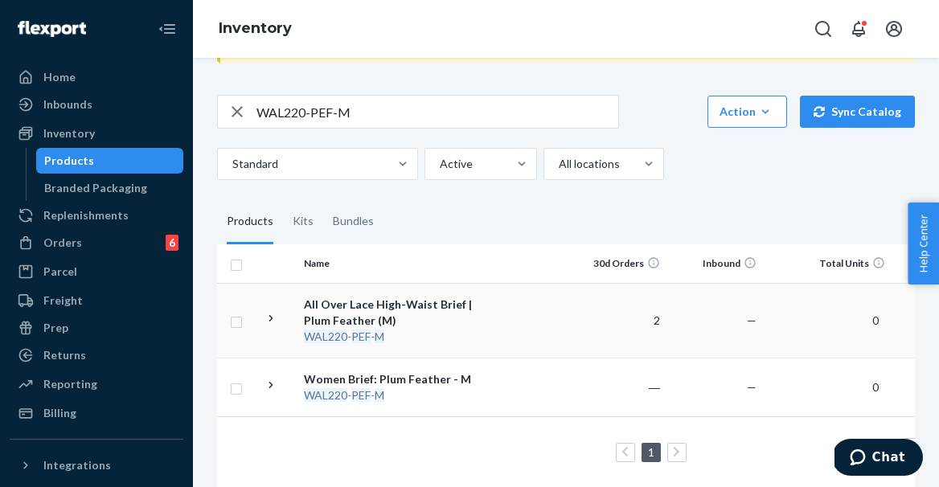
click at [366, 297] on div "All Over Lace High-Waist Brief | Plum Feather (M)" at bounding box center [388, 313] width 168 height 32
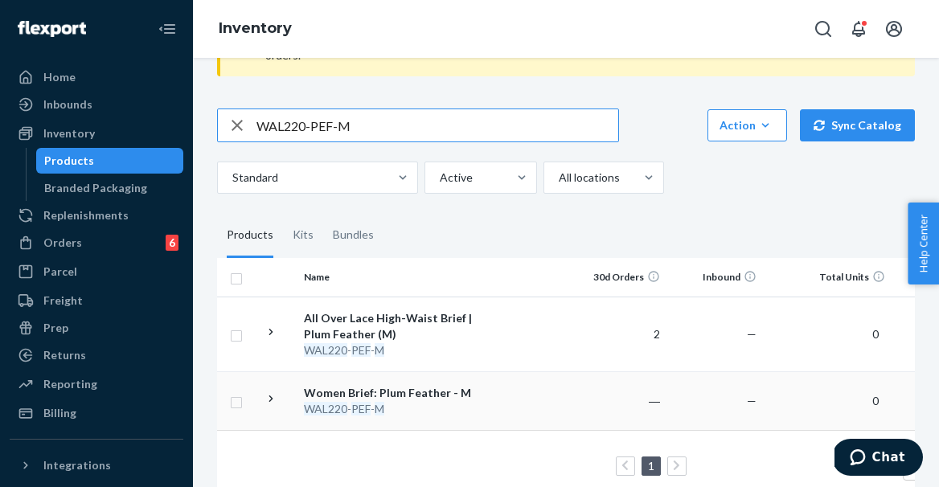
scroll to position [113, 0]
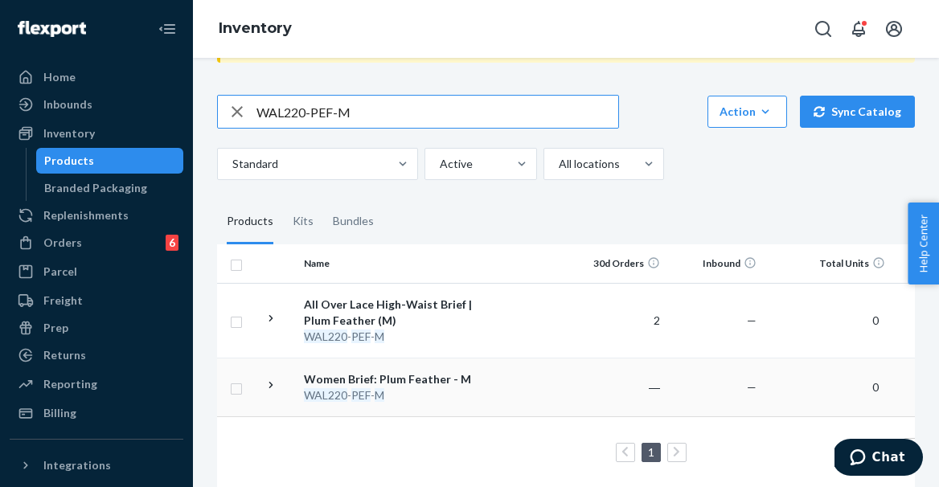
click at [420, 372] on div "Women Brief: Plum Feather - M" at bounding box center [388, 380] width 168 height 16
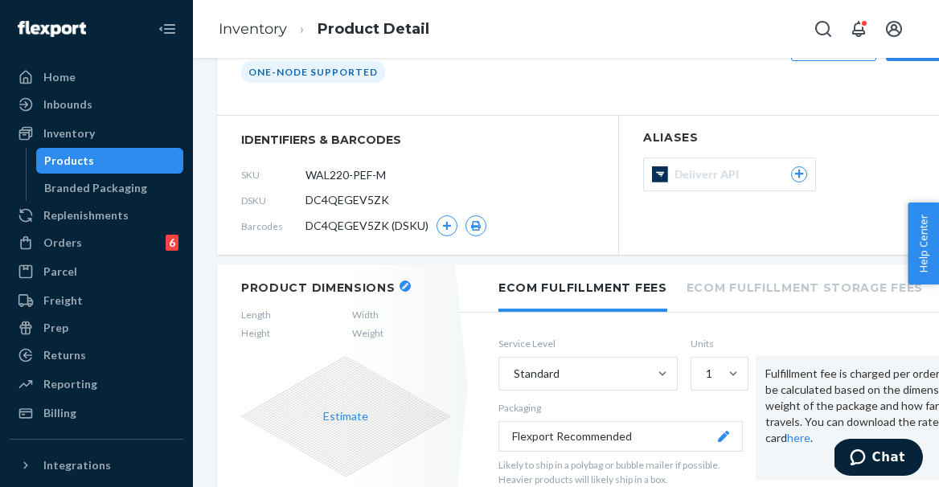
scroll to position [117, 0]
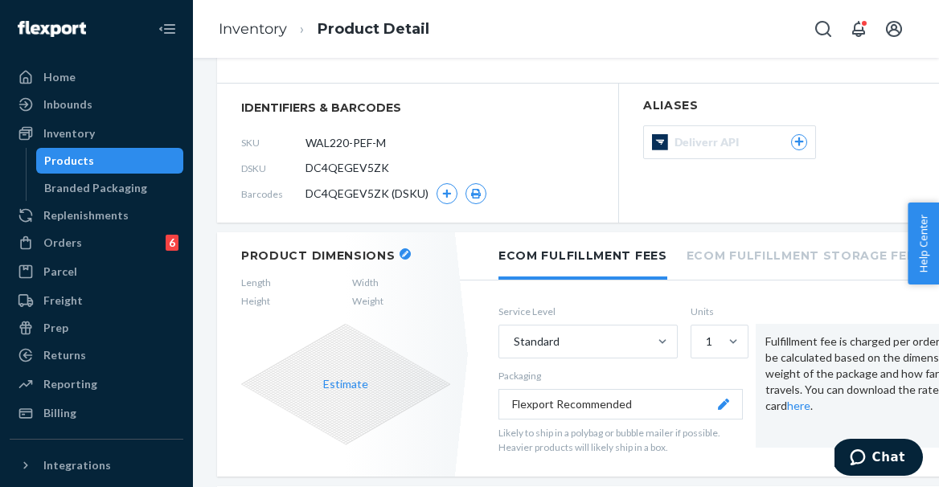
click at [165, 154] on div "Products" at bounding box center [110, 161] width 145 height 23
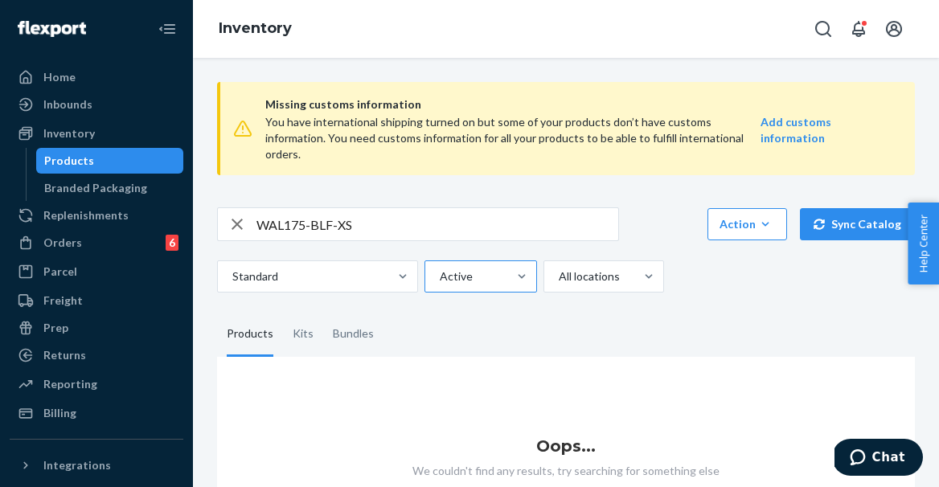
scroll to position [31, 0]
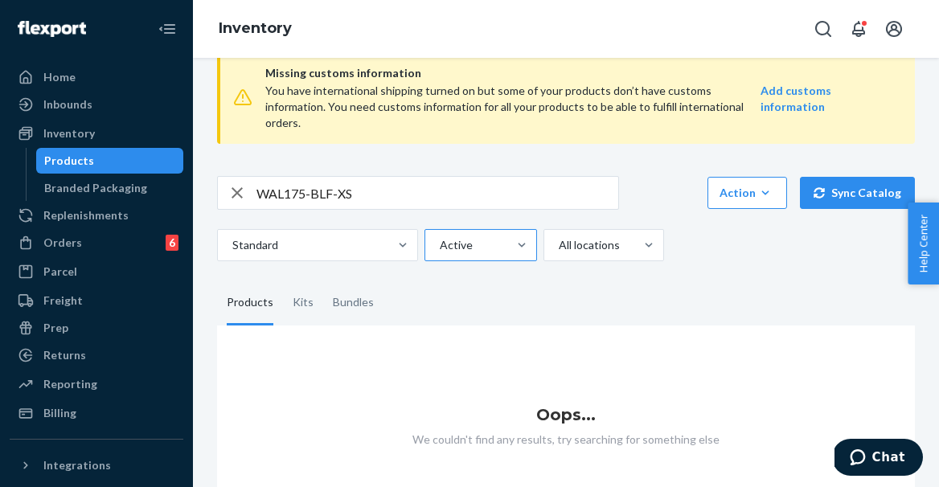
click at [503, 236] on div at bounding box center [479, 245] width 82 height 19
click at [440, 237] on input "Active" at bounding box center [439, 245] width 2 height 16
click at [473, 302] on div "Hidden" at bounding box center [481, 316] width 106 height 32
click at [440, 253] on input "option Hidden focused, 2 of 2. 2 results available. Use Up and Down to choose o…" at bounding box center [439, 245] width 2 height 16
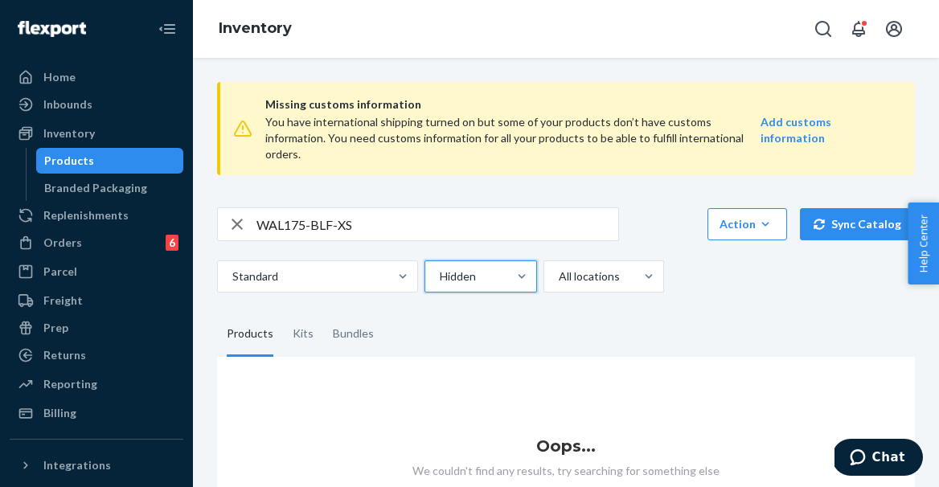
click at [388, 208] on input "WAL175-BLF-XS" at bounding box center [438, 224] width 362 height 32
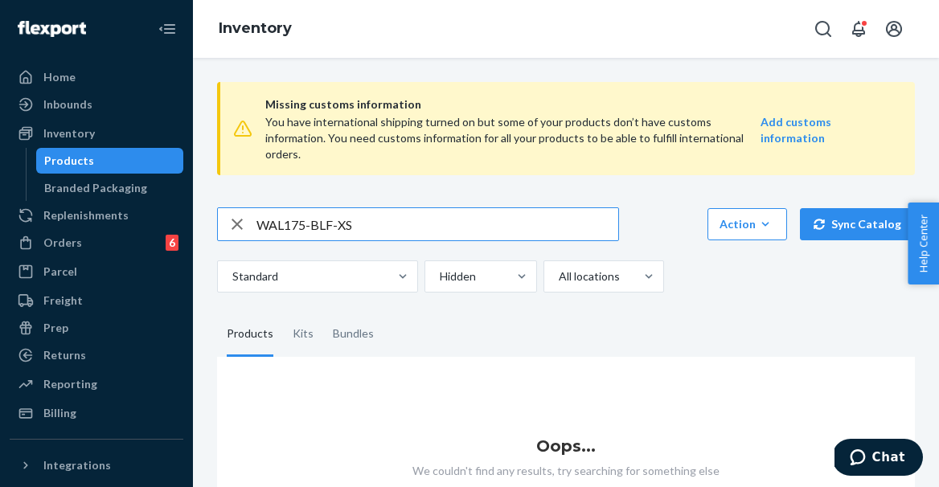
paste input "NVF-XXL"
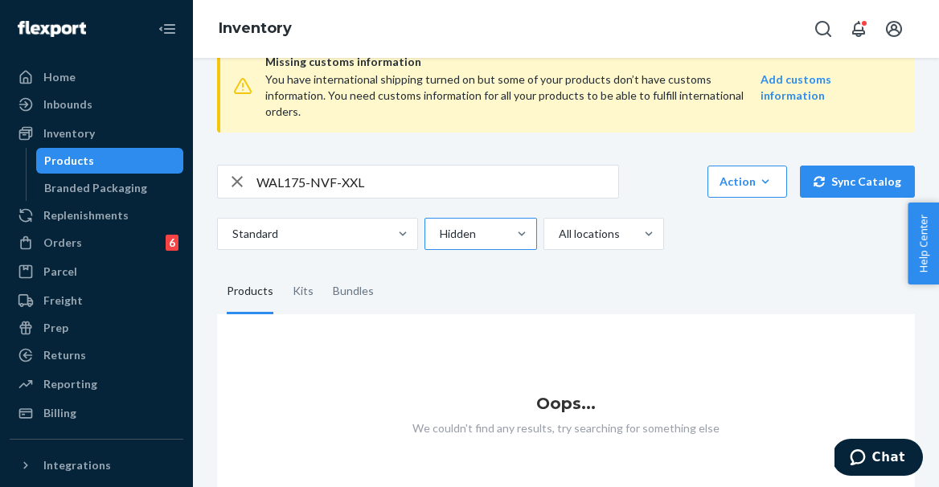
scroll to position [29, 0]
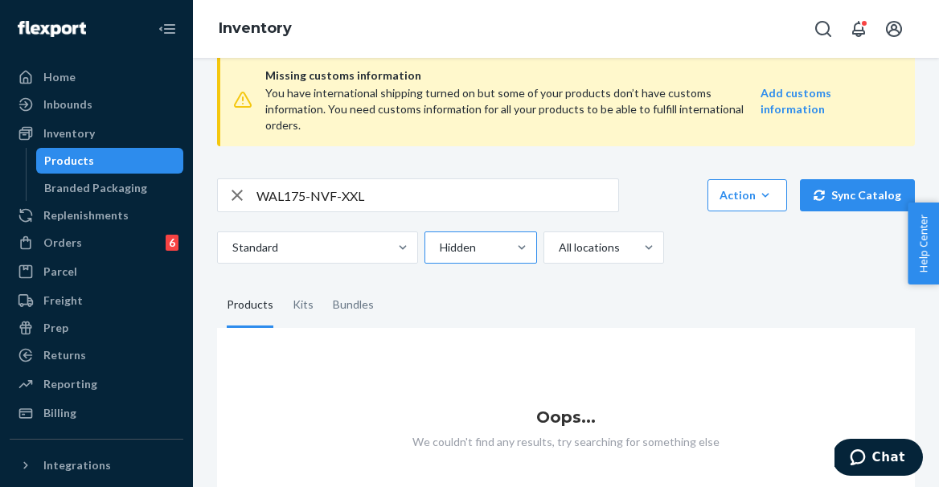
click at [459, 233] on div "Hidden" at bounding box center [466, 247] width 82 height 29
click at [440, 240] on input "Hidden" at bounding box center [439, 248] width 2 height 16
click at [460, 270] on div "Active" at bounding box center [481, 286] width 106 height 32
click at [440, 256] on input "option Hidden, selected. option Active focused, 1 of 2. 2 results available. Us…" at bounding box center [439, 248] width 2 height 16
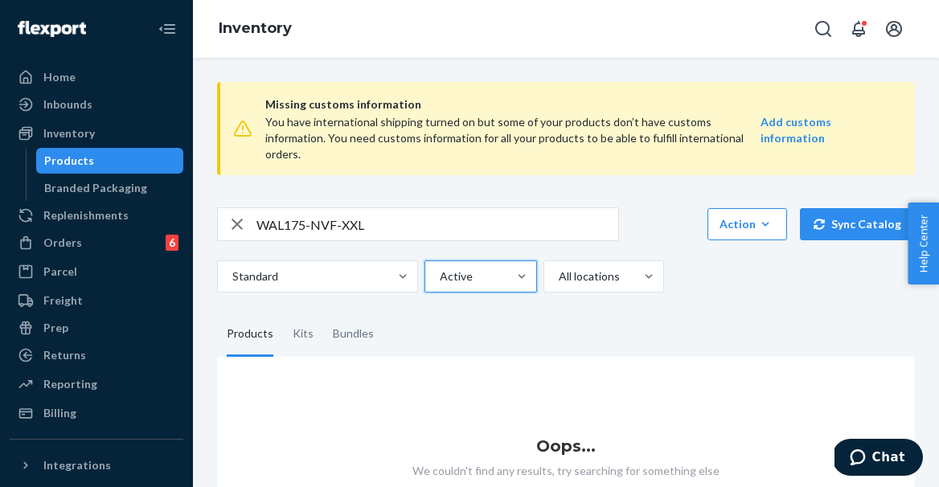
scroll to position [28, 0]
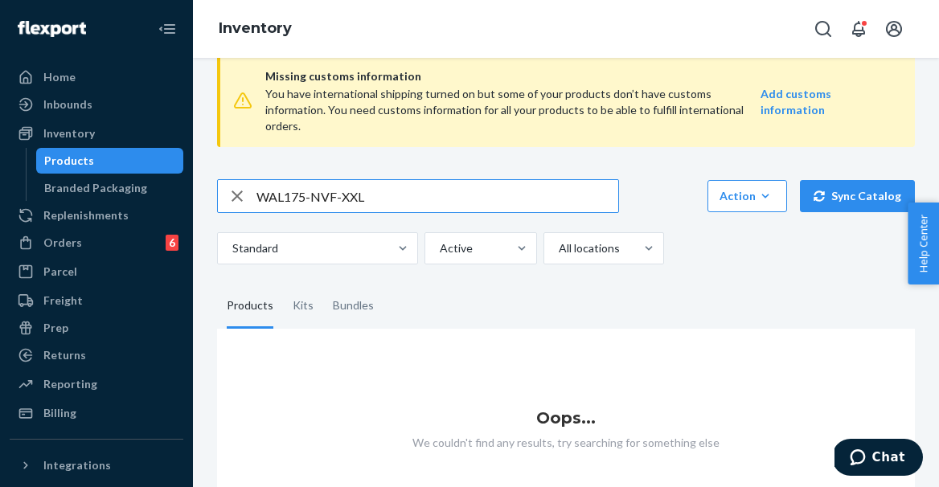
click at [404, 180] on input "WAL175-NVF-XXL" at bounding box center [438, 196] width 362 height 32
drag, startPoint x: 263, startPoint y: 180, endPoint x: 228, endPoint y: 179, distance: 35.4
click at [228, 180] on div "WAL175-NVF-XXL" at bounding box center [418, 196] width 401 height 32
paste input "D5DDX84LAVQ"
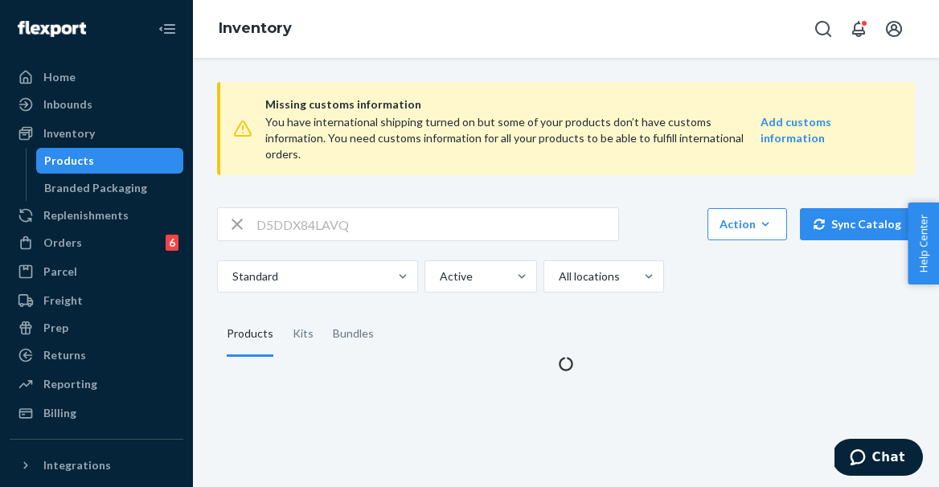
scroll to position [0, 0]
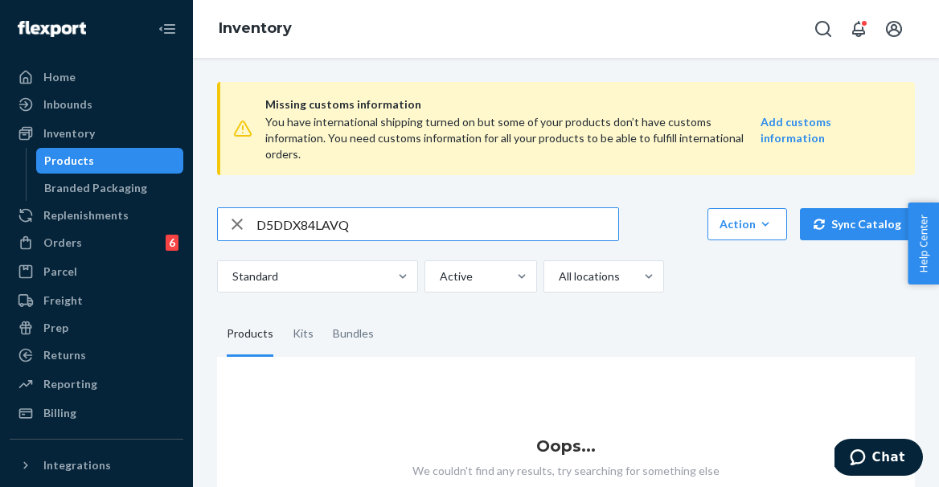
click at [448, 208] on input "D5DDX84LAVQ" at bounding box center [438, 224] width 362 height 32
paste input "RVCV5QCXPA"
type input "DRVCV5QCXPA"
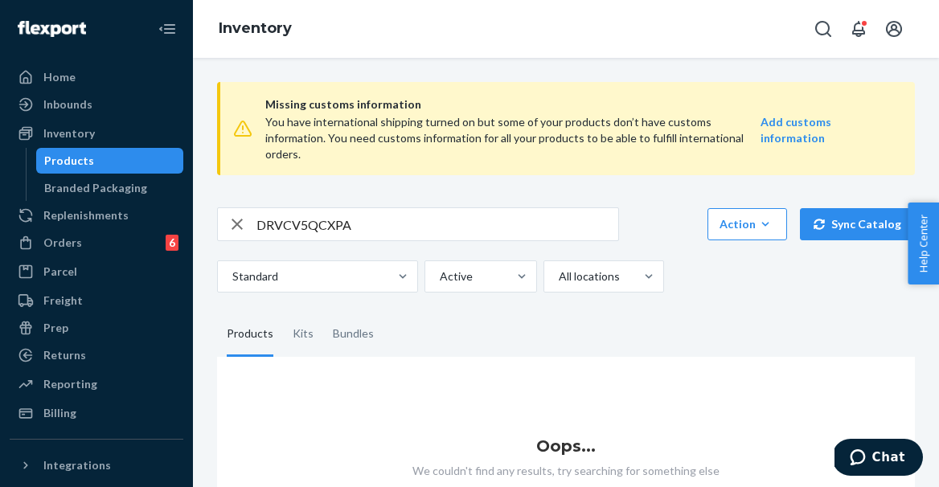
click at [122, 153] on div "Products" at bounding box center [110, 161] width 145 height 23
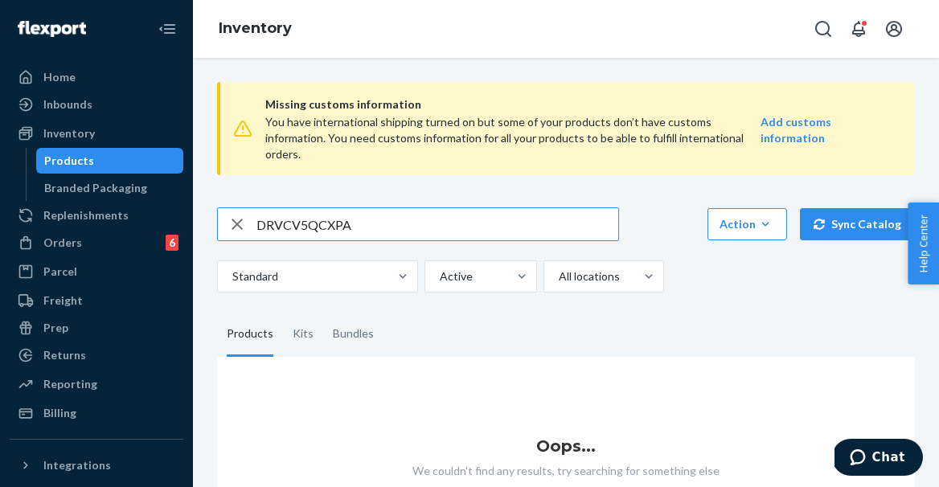
click at [372, 216] on input "DRVCV5QCXPA" at bounding box center [438, 224] width 362 height 32
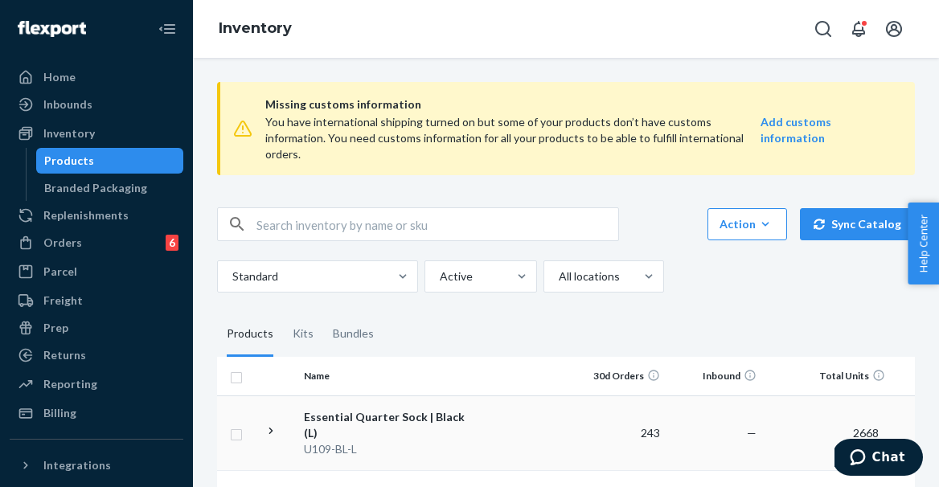
click at [397, 409] on div "Essential Quarter Sock | Black (L)" at bounding box center [388, 425] width 168 height 32
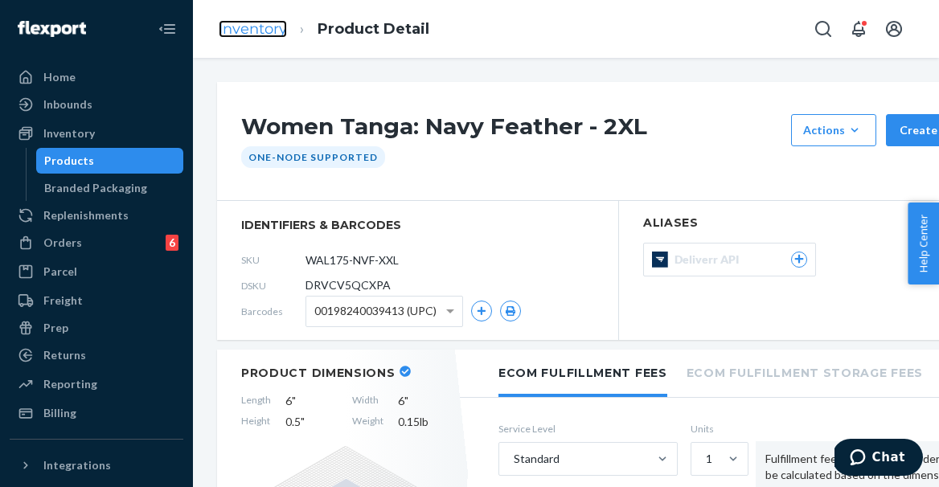
click at [266, 26] on link "Inventory" at bounding box center [253, 29] width 68 height 18
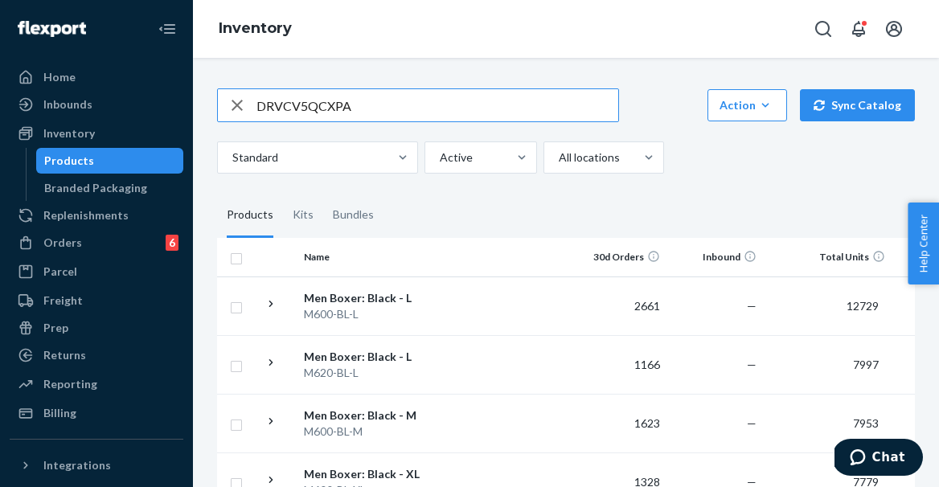
type input "DRVCV5QCXPA"
click at [410, 105] on input "DRVCV5QCXPA" at bounding box center [438, 105] width 362 height 32
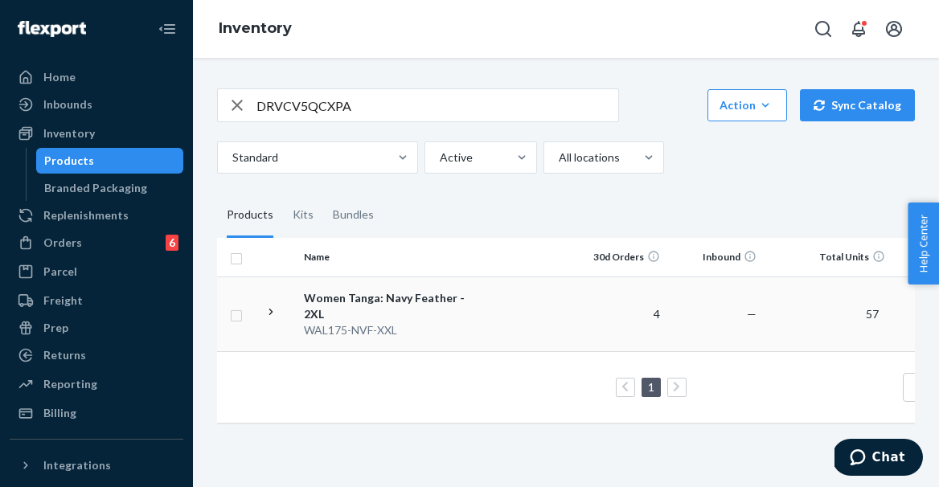
click at [474, 314] on td "Women Tanga: Navy Feather - 2XL WAL175-NVF-XXL" at bounding box center [388, 314] width 181 height 75
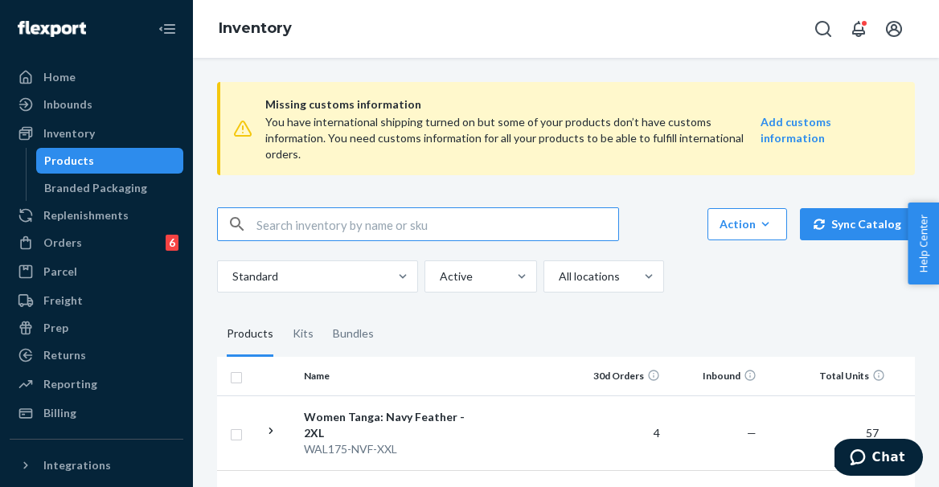
paste input "WAL220-BLF-S"
type input "WAL220-BLF-S"
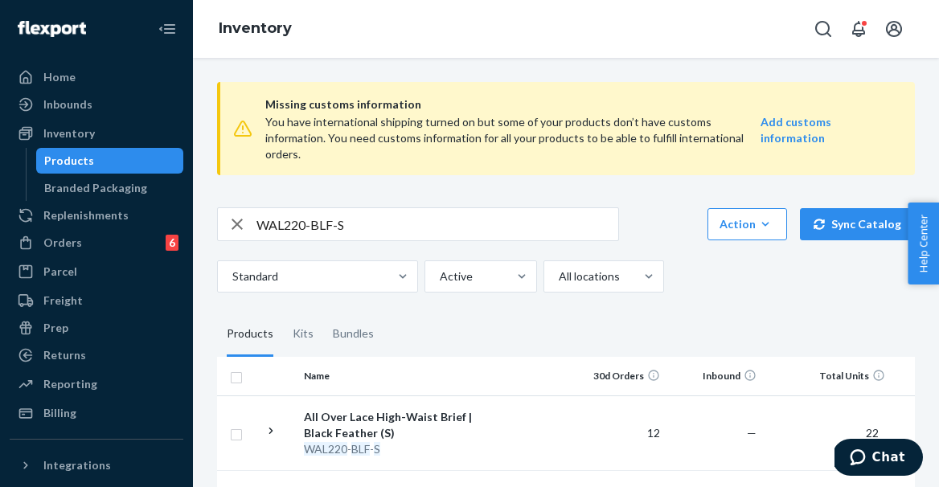
click at [378, 211] on input "WAL220-BLF-S" at bounding box center [438, 224] width 362 height 32
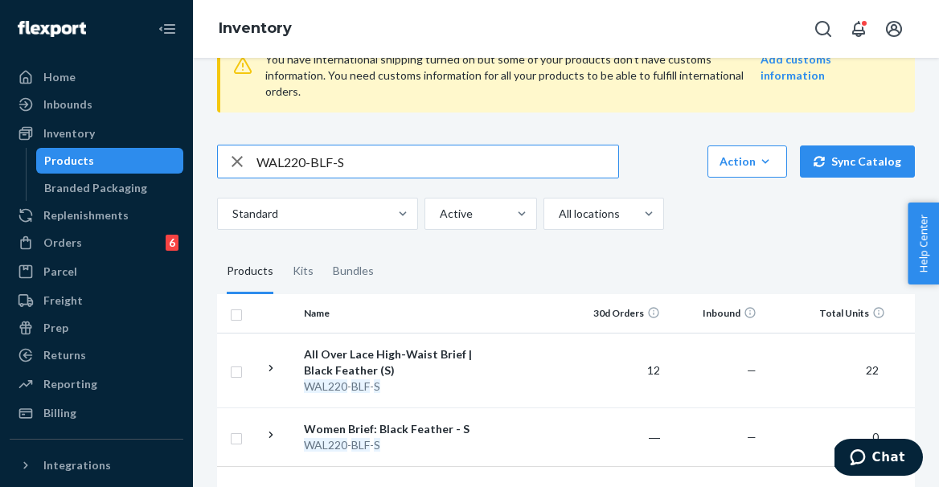
scroll to position [112, 0]
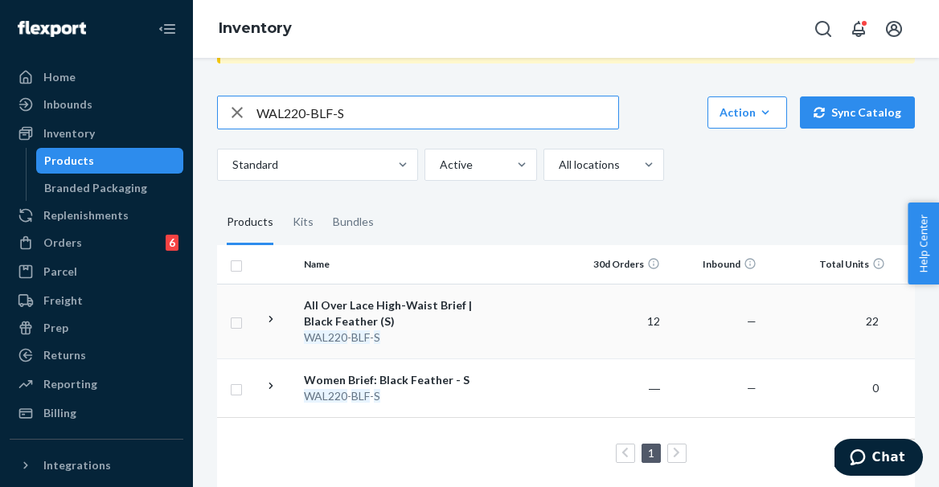
click at [484, 312] on td at bounding box center [525, 321] width 92 height 75
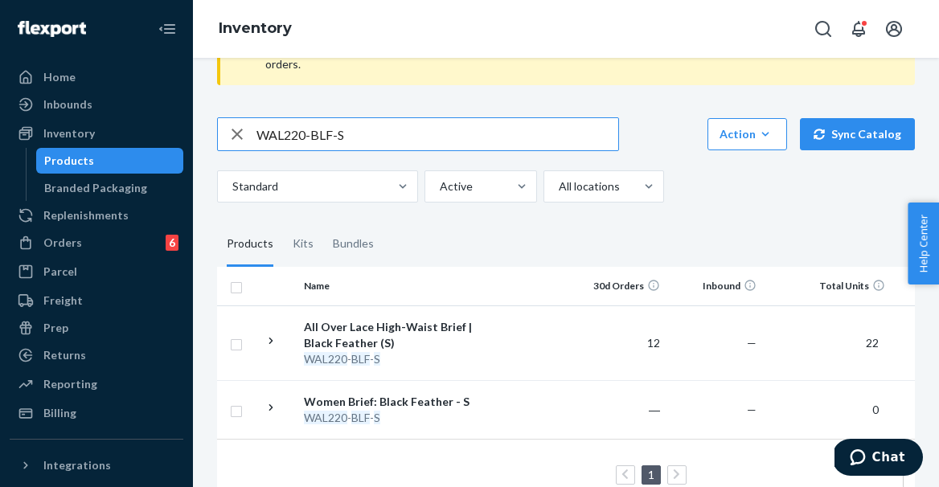
scroll to position [113, 0]
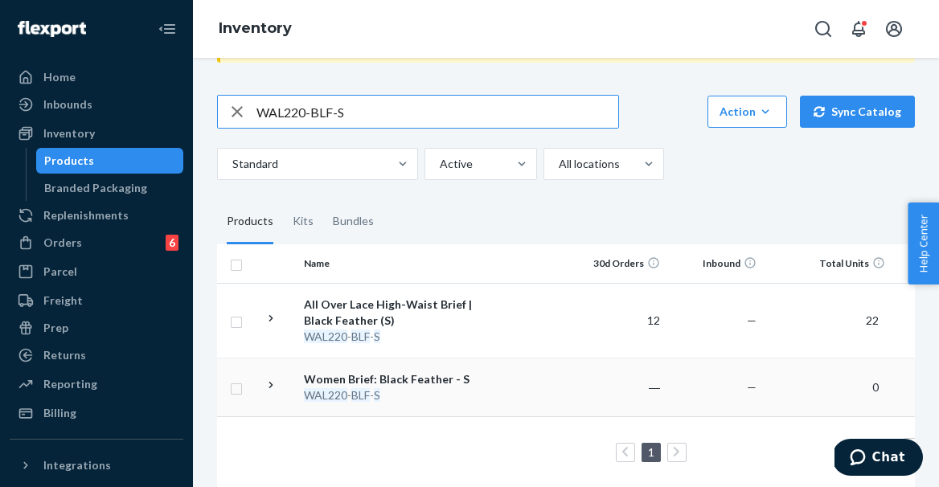
click at [437, 372] on div "Women Brief: Black Feather - S" at bounding box center [388, 380] width 168 height 16
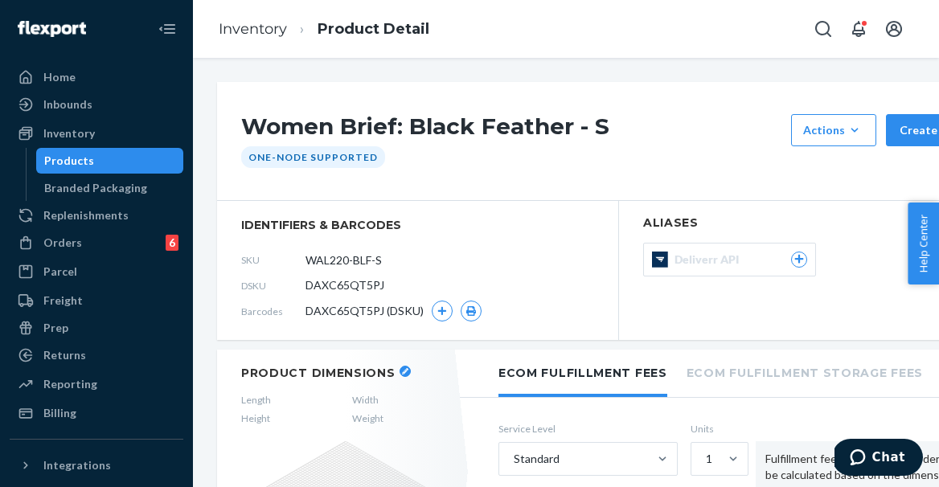
scroll to position [0, 1]
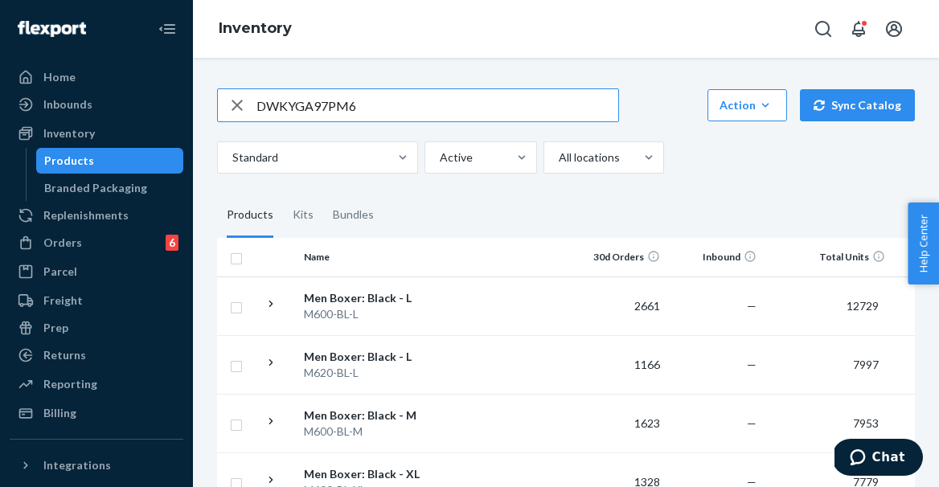
paste input "WAL220-NVF-S"
type input "WAL220-NVF-S"
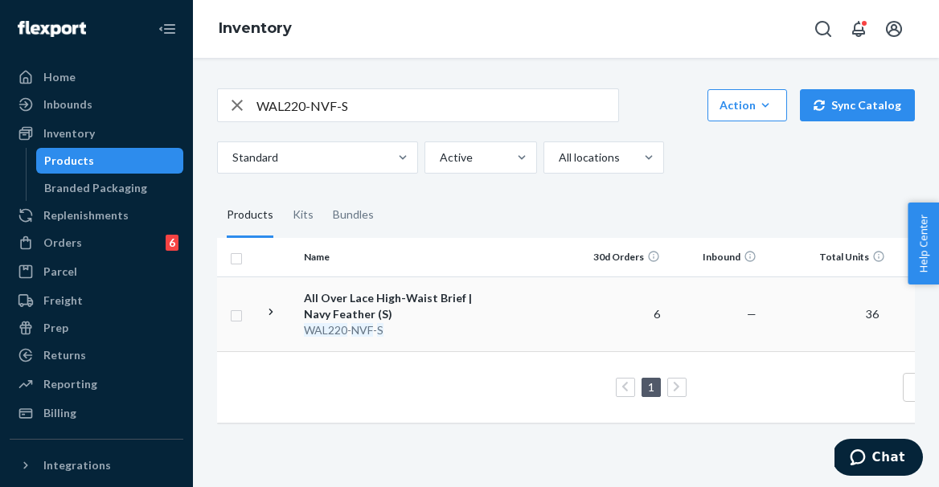
click at [508, 318] on td at bounding box center [525, 314] width 92 height 75
click at [474, 168] on div "Active" at bounding box center [466, 157] width 82 height 29
click at [440, 166] on input "option Active focused, 1 of 2. 2 results available. Use Up and Down to choose o…" at bounding box center [439, 158] width 2 height 16
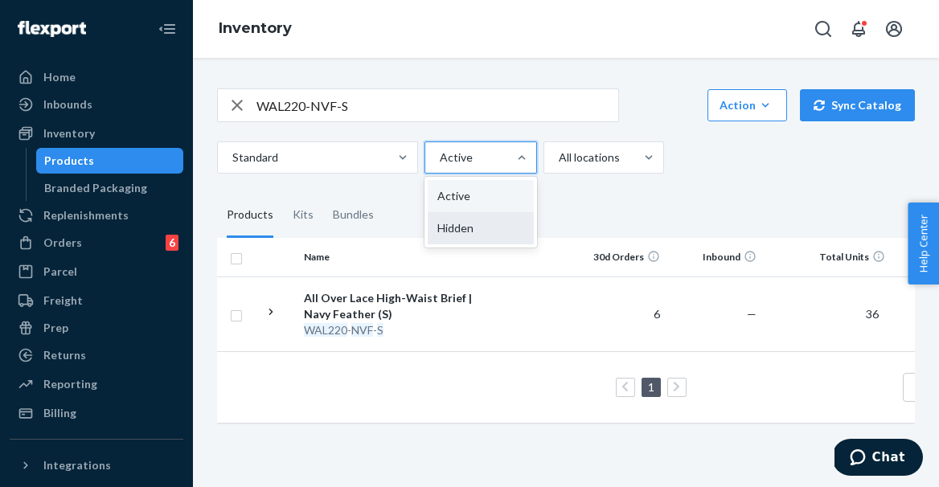
click at [466, 221] on div "Hidden" at bounding box center [481, 228] width 106 height 32
click at [440, 166] on input "option Hidden focused, 0 of 2. 2 results available. Use Up and Down to choose o…" at bounding box center [439, 158] width 2 height 16
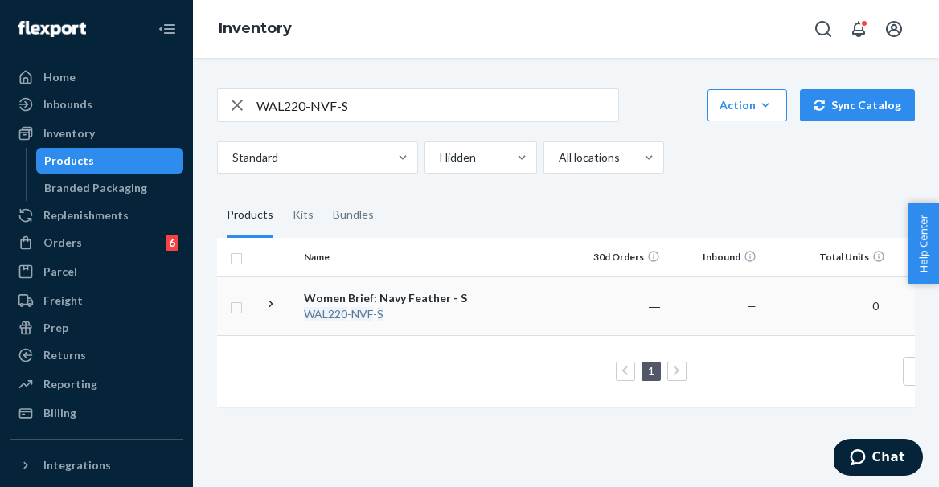
click at [502, 294] on td at bounding box center [525, 306] width 92 height 59
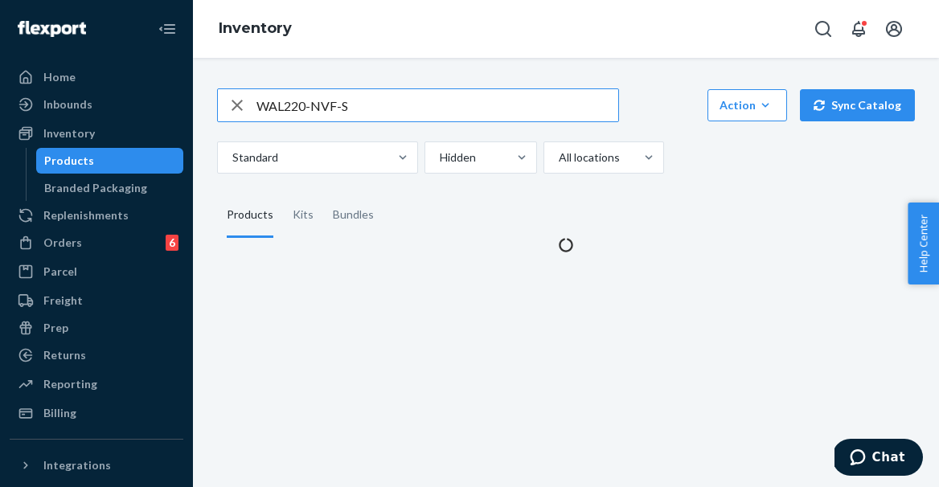
click at [376, 117] on input "WAL220-NVF-S" at bounding box center [438, 105] width 362 height 32
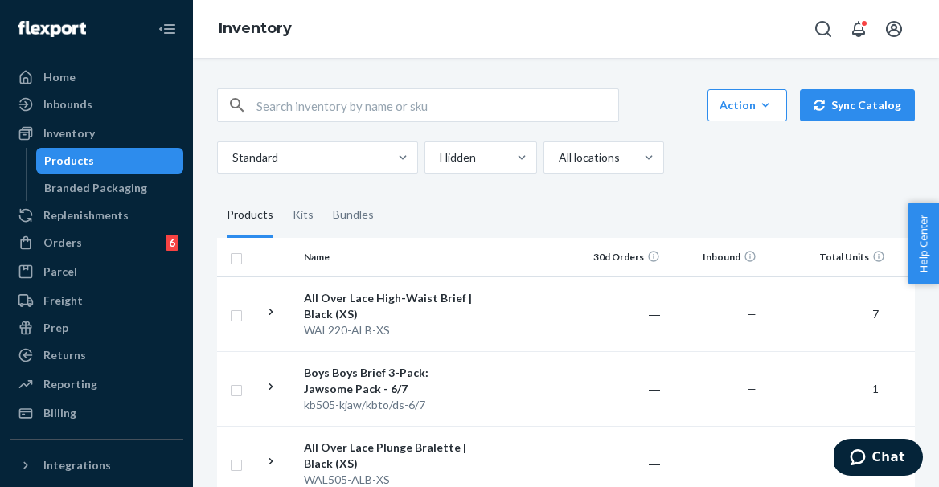
click at [404, 115] on input "text" at bounding box center [438, 105] width 362 height 32
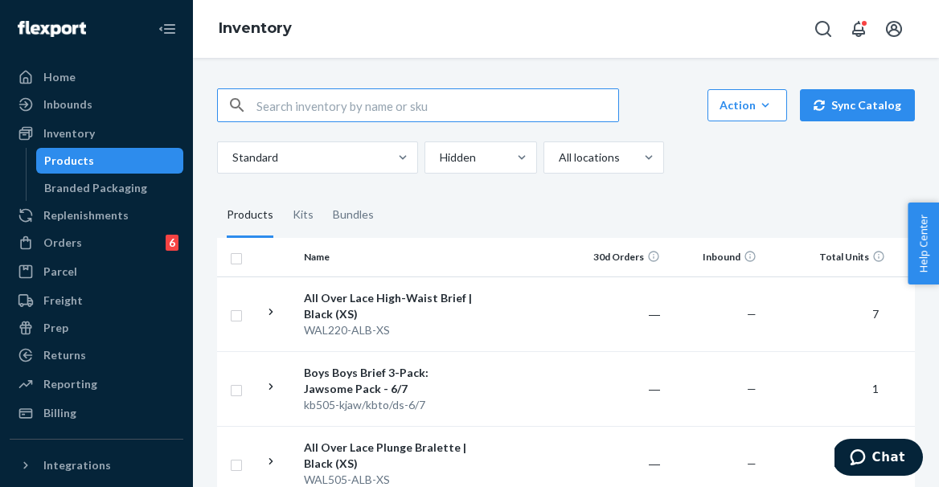
paste input "WAL220-NVF-S"
type input "WAL220-NVF-S"
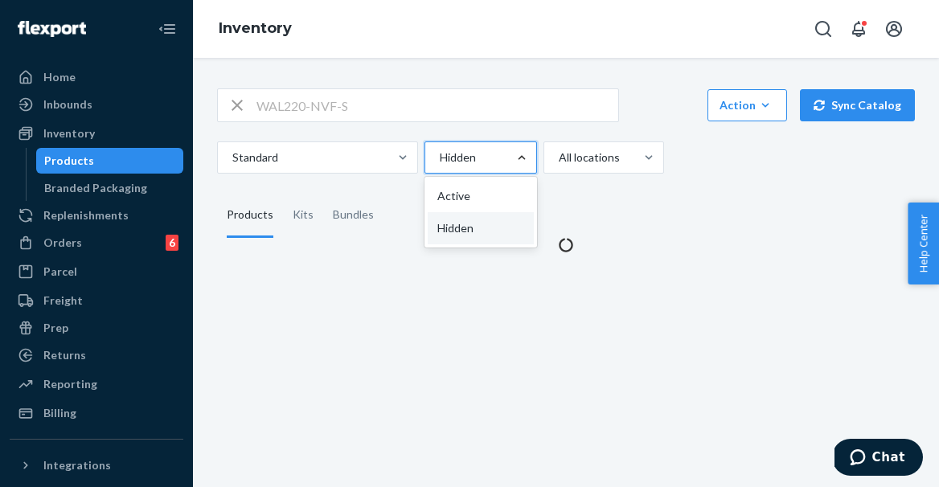
click at [507, 158] on div at bounding box center [521, 158] width 29 height 16
click at [440, 158] on input "option Hidden focused, 2 of 2. 2 results available. Use Up and Down to choose o…" at bounding box center [439, 158] width 2 height 16
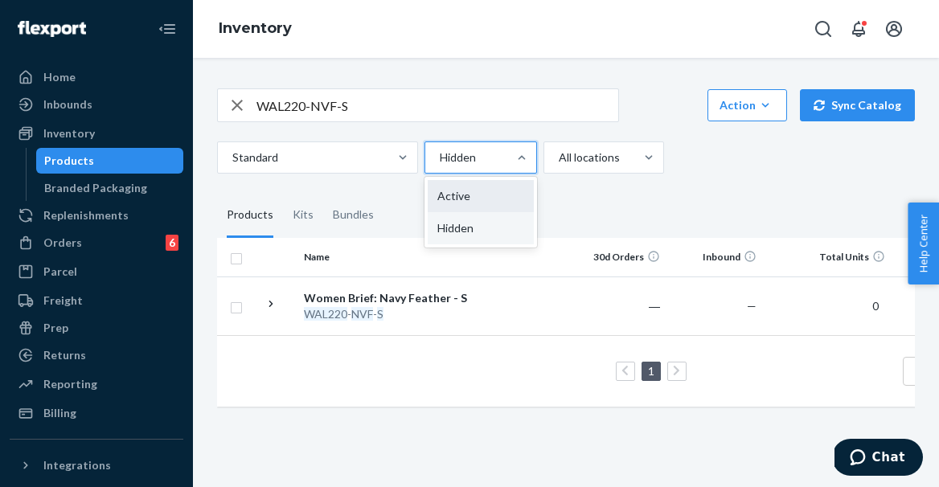
click at [493, 200] on div "Active" at bounding box center [481, 196] width 106 height 32
click at [440, 166] on input "option Active focused, 0 of 2. 2 results available. Use Up and Down to choose o…" at bounding box center [439, 158] width 2 height 16
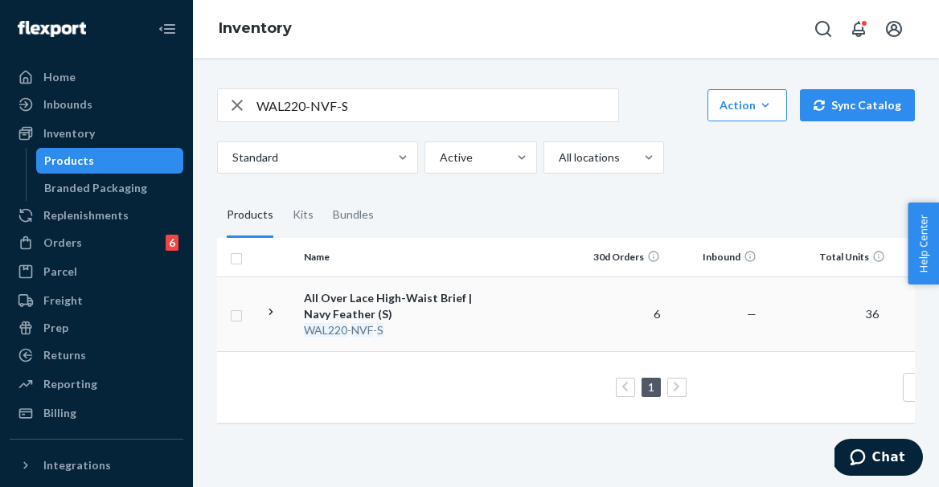
click at [468, 292] on div "All Over Lace High-Waist Brief | Navy Feather (S)" at bounding box center [388, 306] width 168 height 32
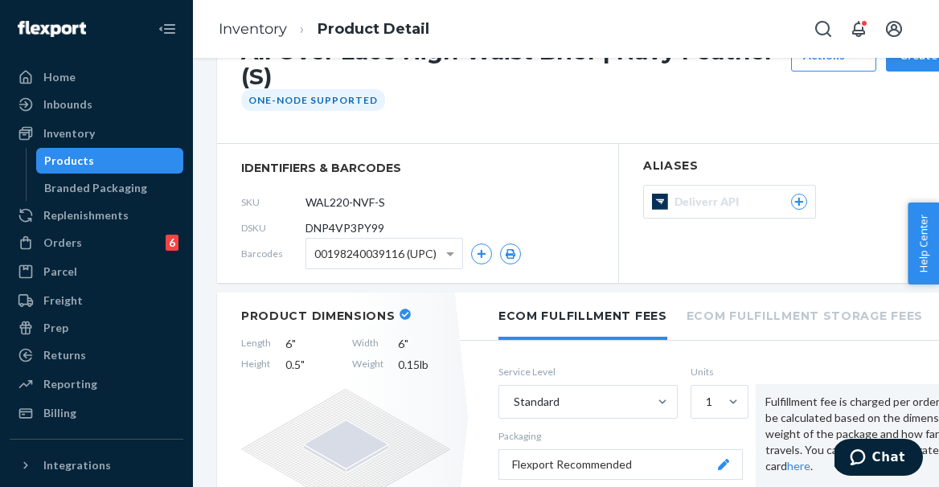
scroll to position [9, 0]
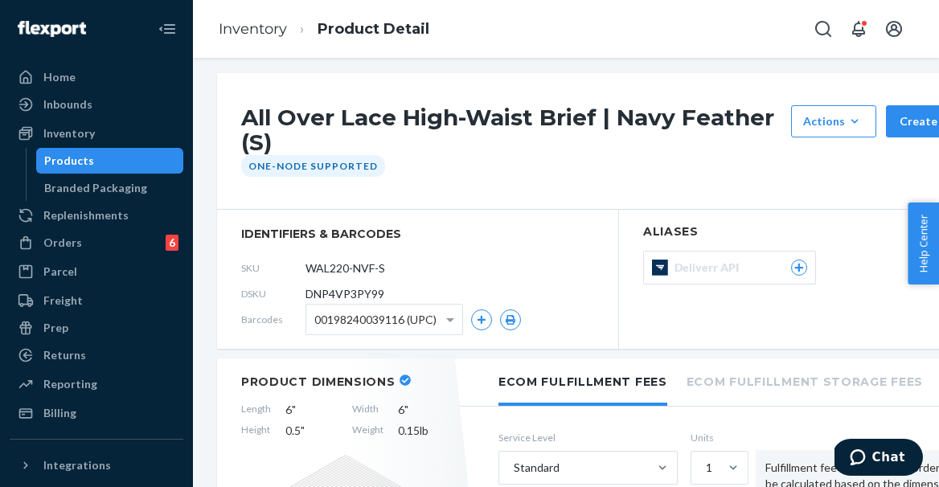
click at [338, 168] on div "One-Node Supported" at bounding box center [313, 166] width 144 height 22
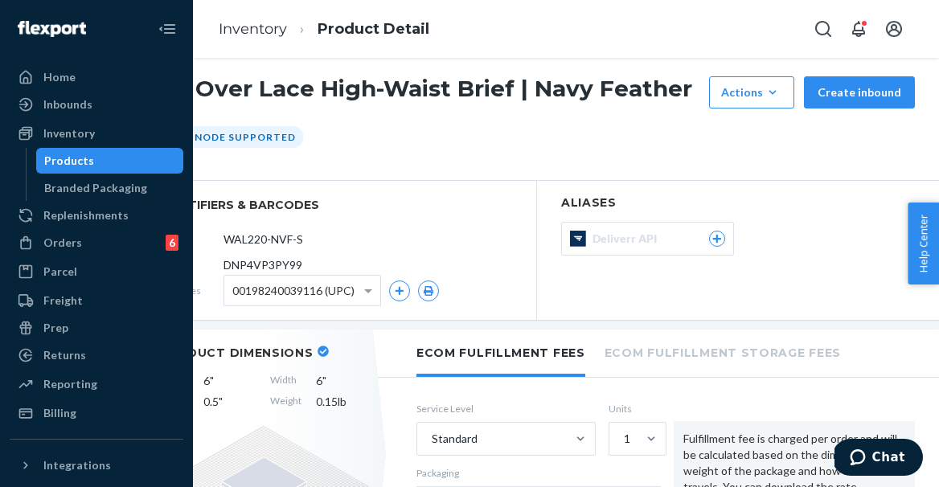
scroll to position [30, 0]
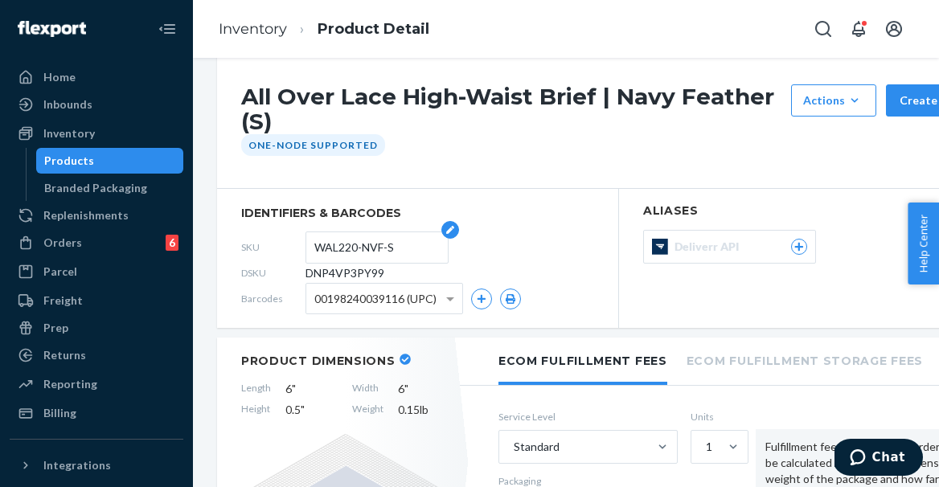
click at [386, 253] on input "WAL220-NVF-S" at bounding box center [376, 247] width 125 height 31
click at [133, 164] on div "Products" at bounding box center [110, 161] width 145 height 23
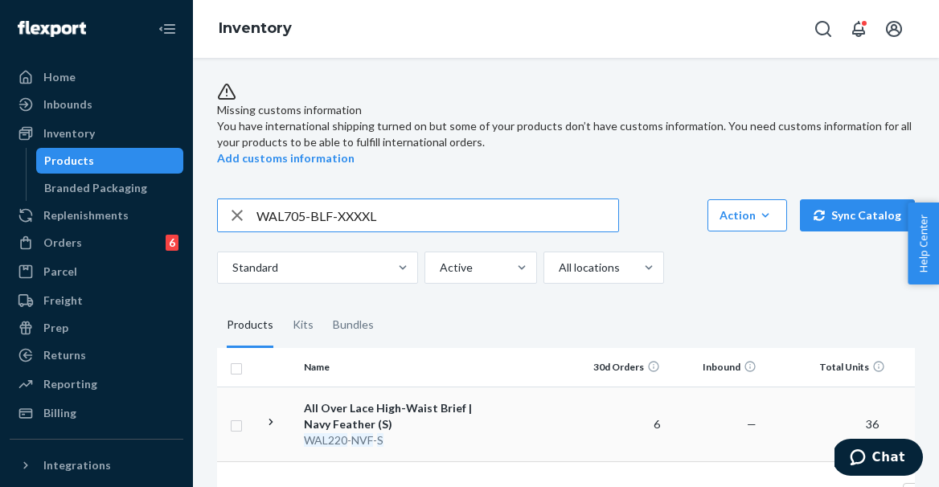
type input "WAL705-BLF-XXXXL"
click at [501, 419] on td at bounding box center [525, 424] width 92 height 75
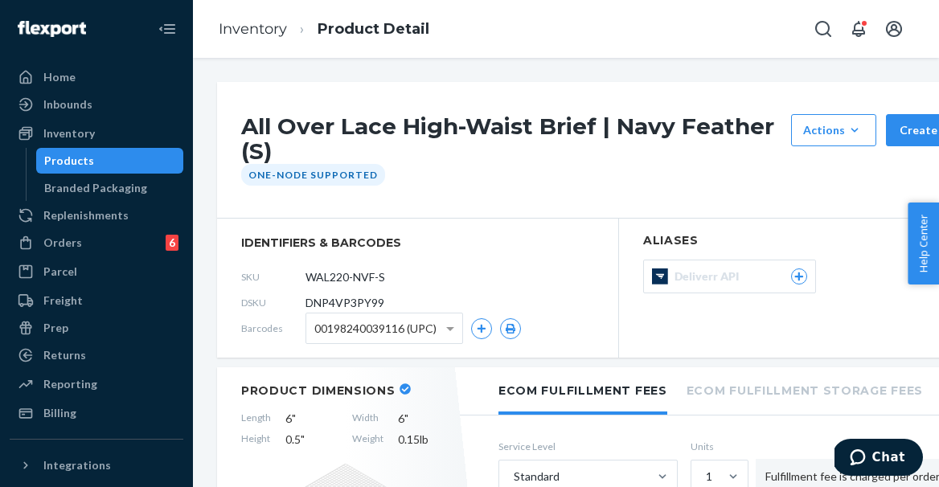
click at [142, 166] on div "Products" at bounding box center [110, 161] width 145 height 23
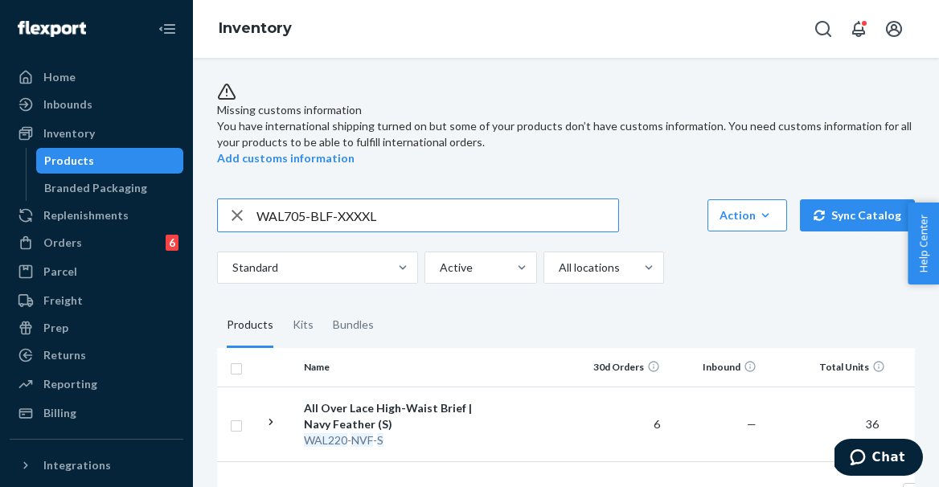
type input "WAL705-BLF-XXXXL"
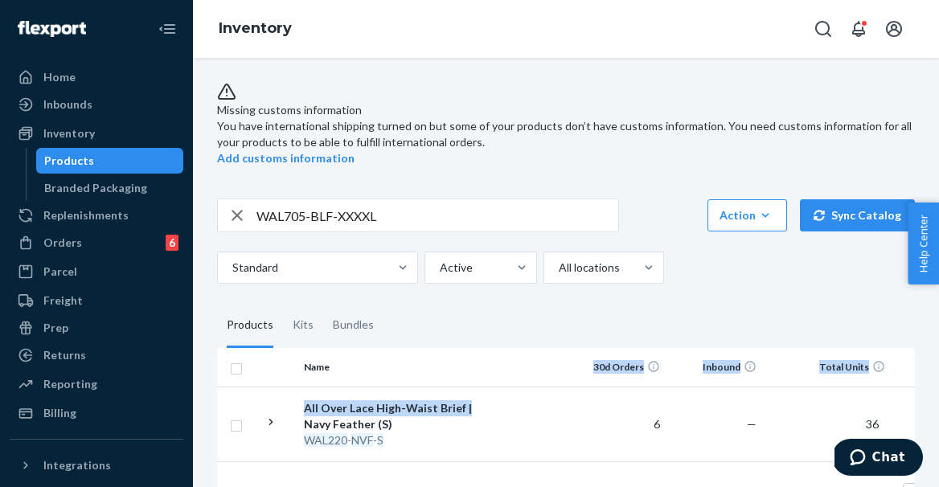
drag, startPoint x: 462, startPoint y: 396, endPoint x: 498, endPoint y: 341, distance: 65.8
click at [495, 368] on table "Name 30d Orders Inbound Total Units Available Total Unavailable All Over Lace H…" at bounding box center [735, 440] width 1037 height 185
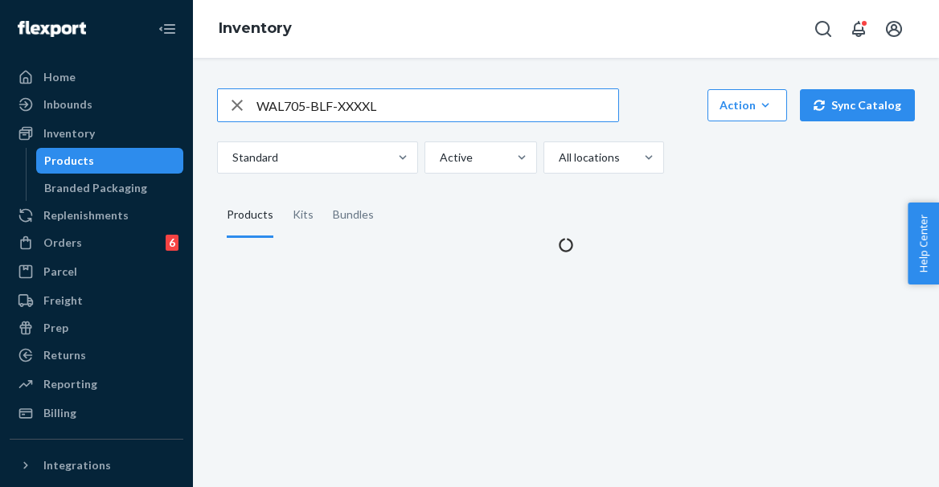
type input "WAL705-BLF-XXXXL"
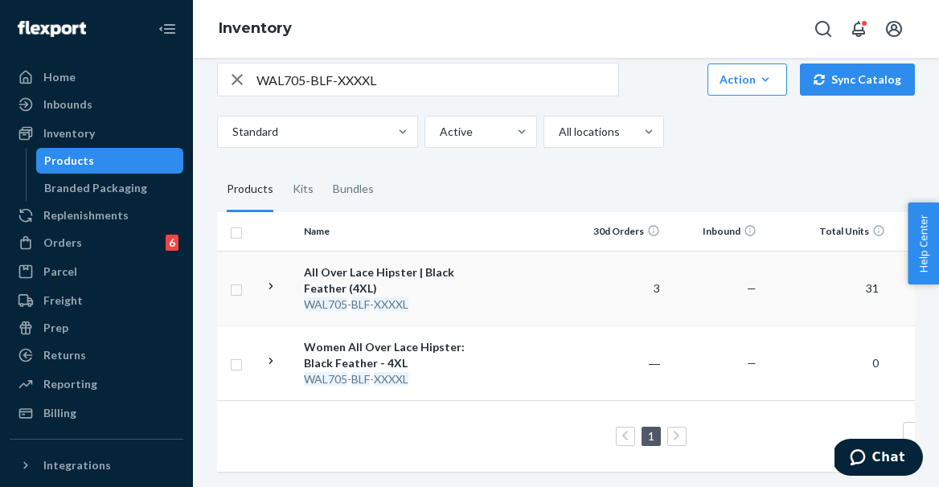
click at [495, 289] on td at bounding box center [525, 288] width 92 height 75
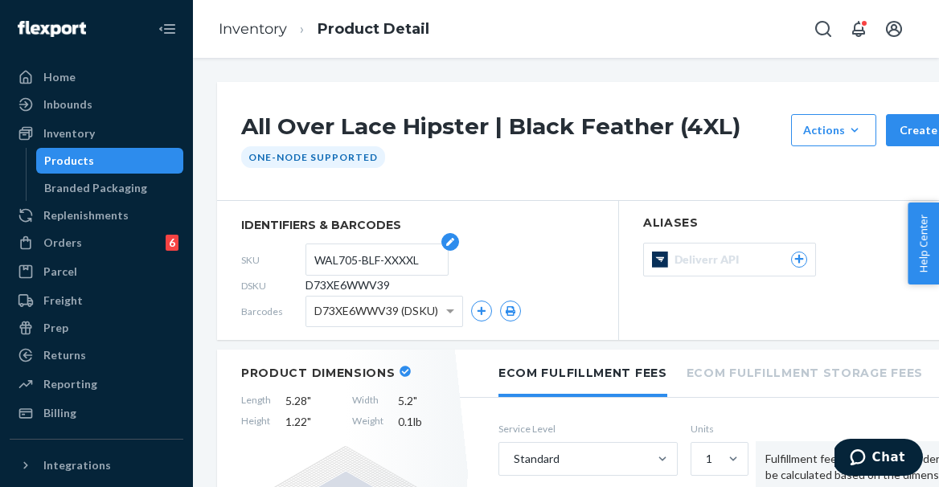
click at [376, 264] on input "WAL705-BLF-XXXXL" at bounding box center [376, 259] width 125 height 31
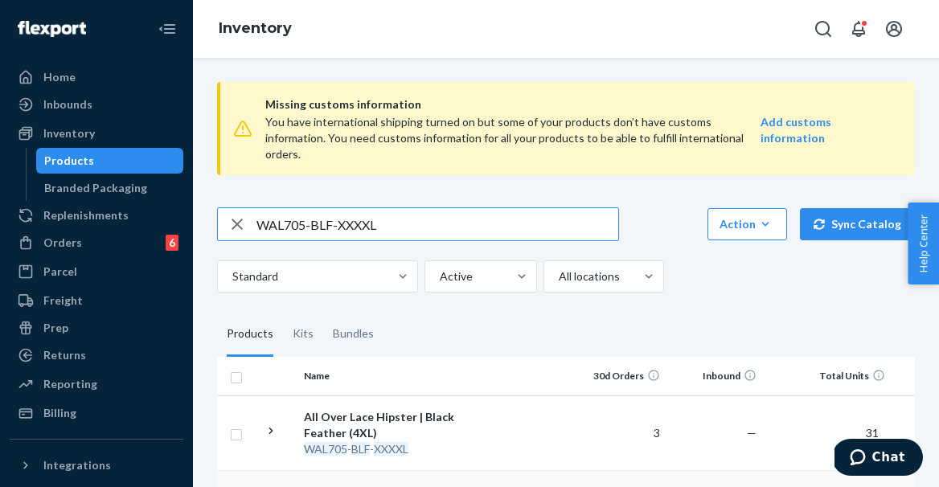
click at [351, 442] on div "WAL705 - BLF - XXXXL" at bounding box center [388, 450] width 168 height 16
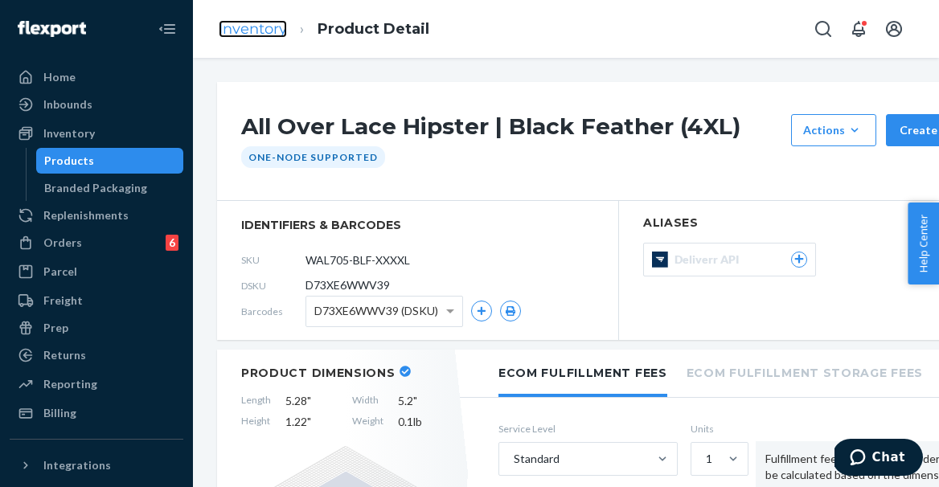
click at [277, 30] on link "Inventory" at bounding box center [253, 29] width 68 height 18
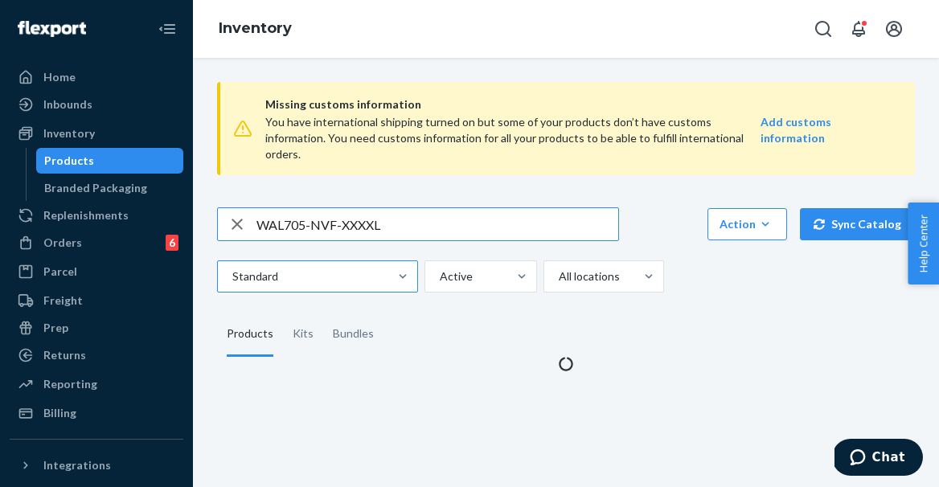
type input "WAL705-NVF-XXXXL"
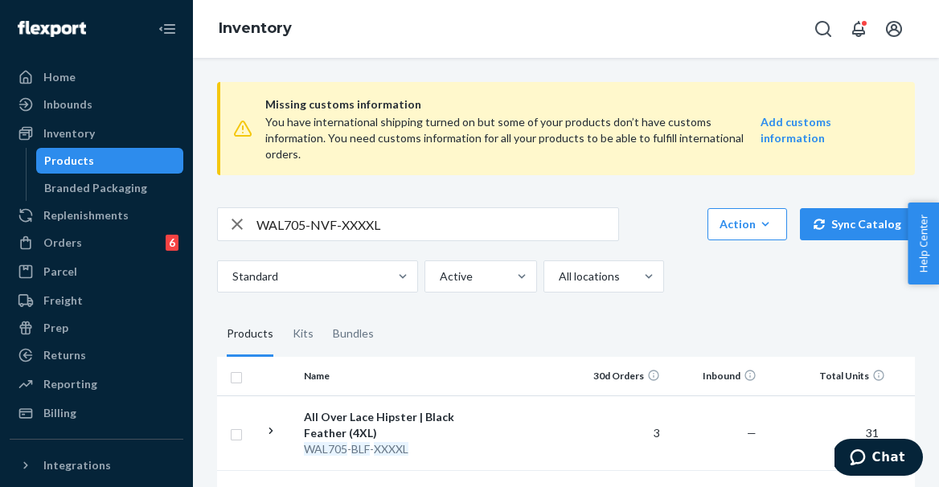
click at [433, 222] on input "WAL705-NVF-XXXXL" at bounding box center [438, 224] width 362 height 32
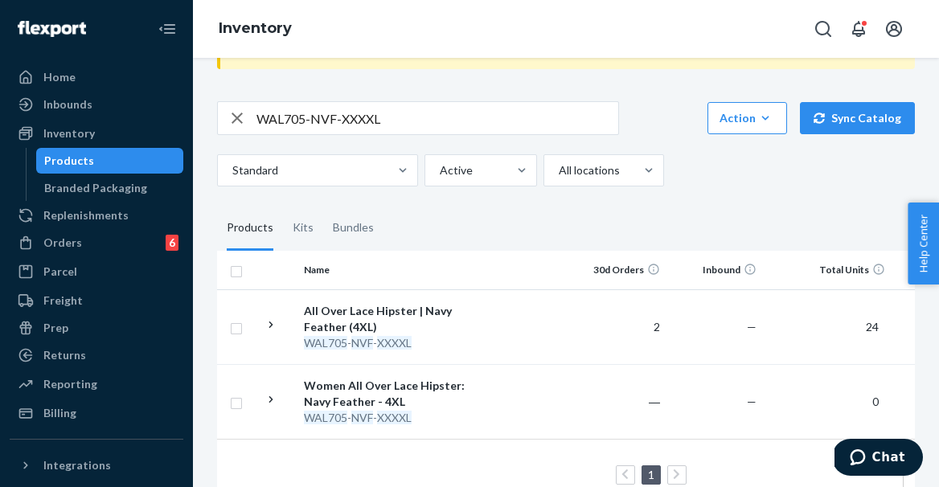
scroll to position [121, 0]
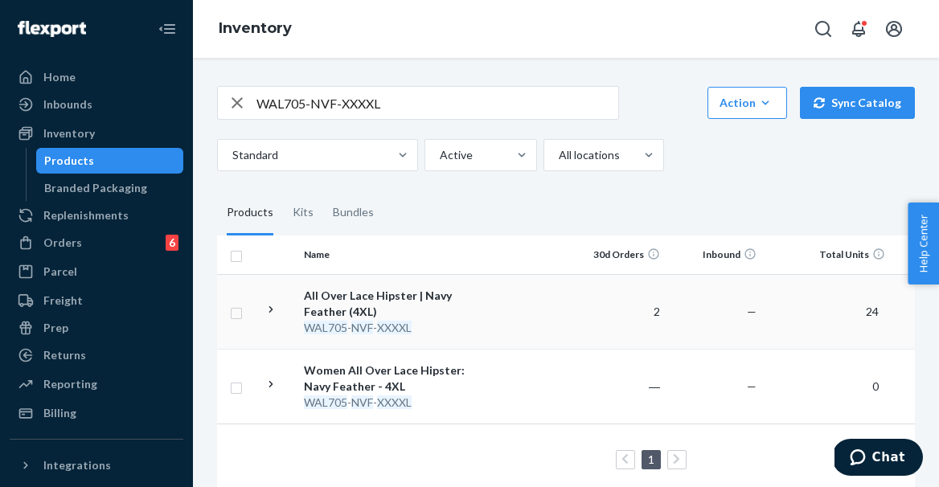
click at [494, 293] on td at bounding box center [525, 311] width 92 height 75
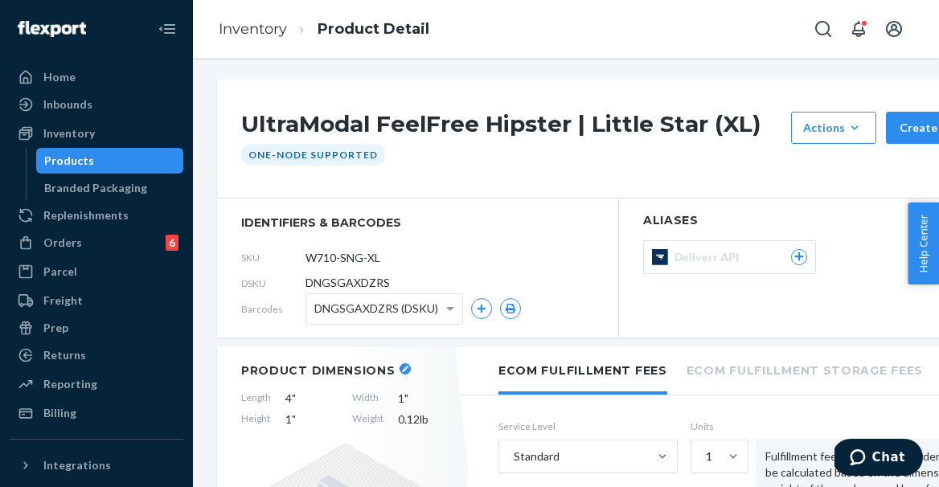
scroll to position [6, 0]
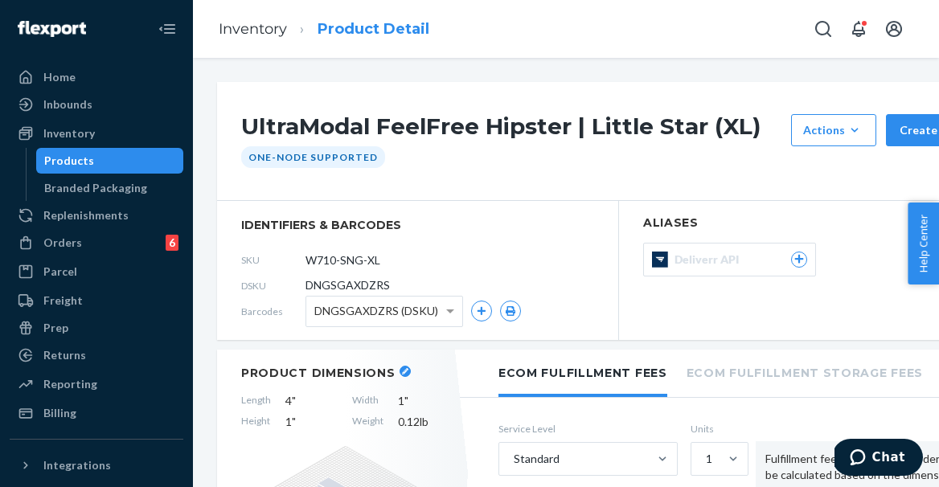
scroll to position [6, 0]
